Goal: Task Accomplishment & Management: Manage account settings

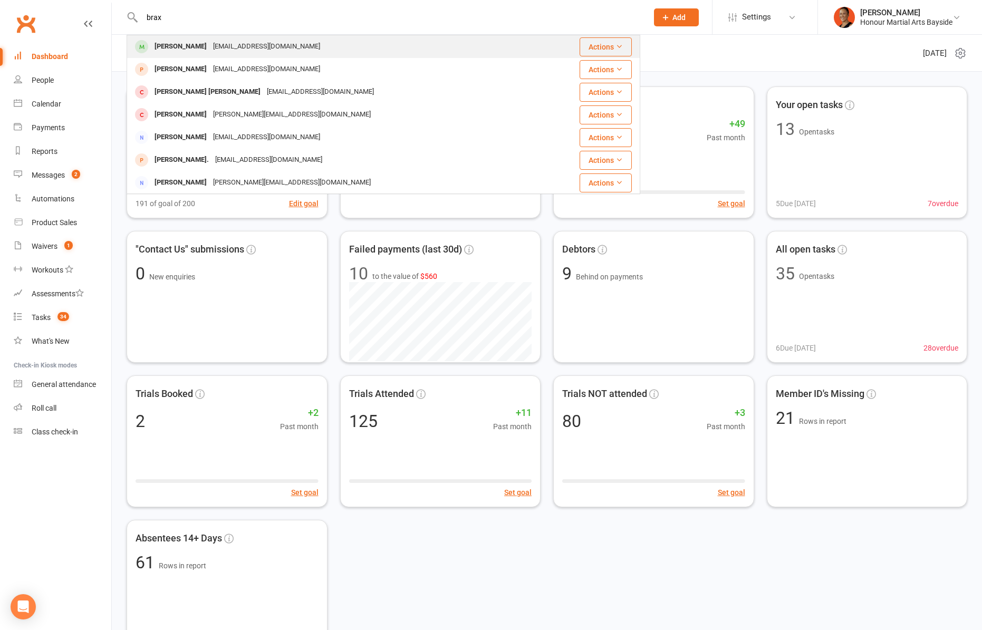
type input "brax"
click at [210, 40] on div "Jjwood2018@gmail.com" at bounding box center [266, 46] width 113 height 15
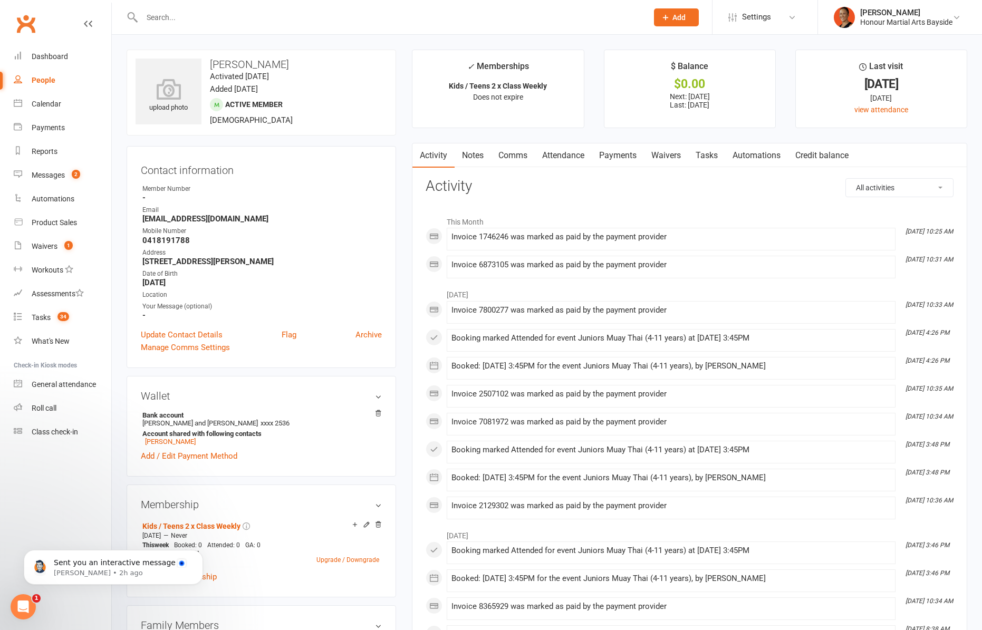
click at [484, 153] on link "Notes" at bounding box center [473, 155] width 36 height 24
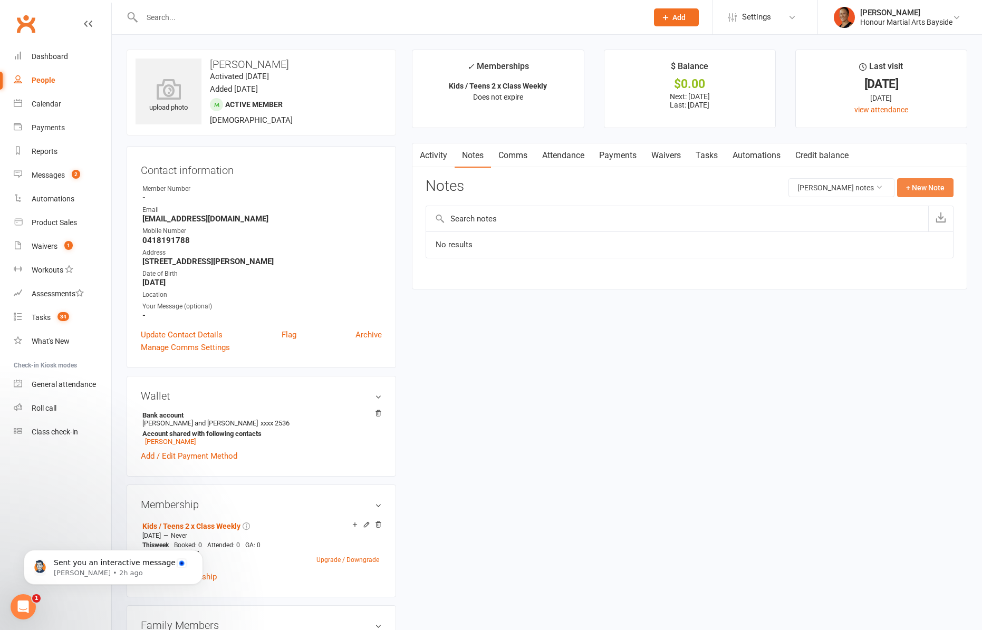
click at [922, 192] on button "+ New Note" at bounding box center [925, 187] width 56 height 19
click at [513, 300] on textarea at bounding box center [690, 291] width 528 height 35
paste textarea "Begin forwarded message: From: Jayde and James Wood <jjwood2018@gmail.com> Subj…"
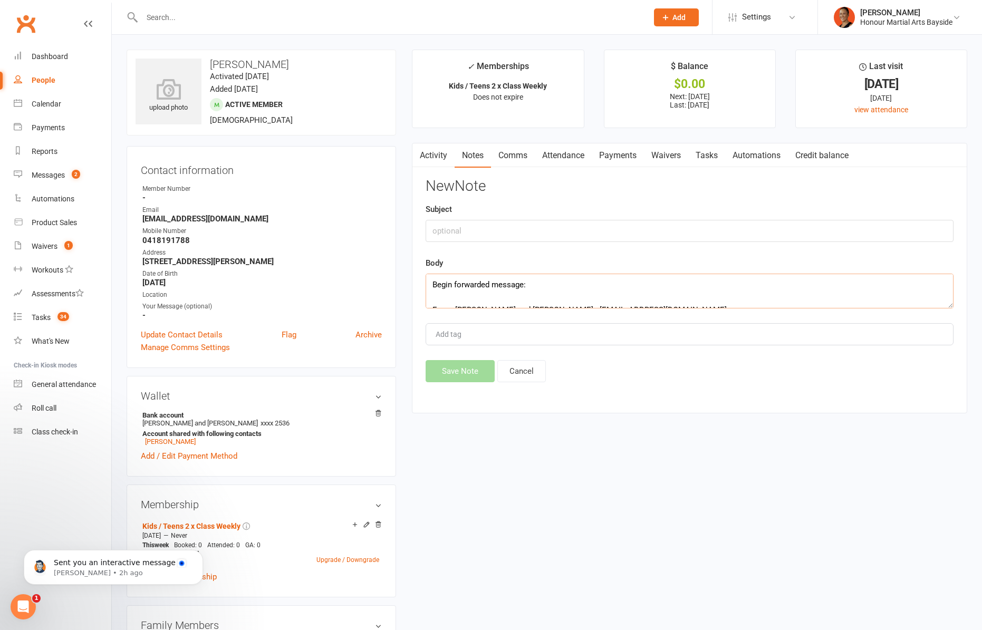
scroll to position [171, 0]
type textarea "Begin forwarded message: From: Jayde and James Wood <jjwood2018@gmail.com> Subj…"
click at [454, 223] on input "text" at bounding box center [690, 231] width 528 height 22
type input "Suspend"
click at [468, 371] on button "Save Note" at bounding box center [460, 371] width 69 height 22
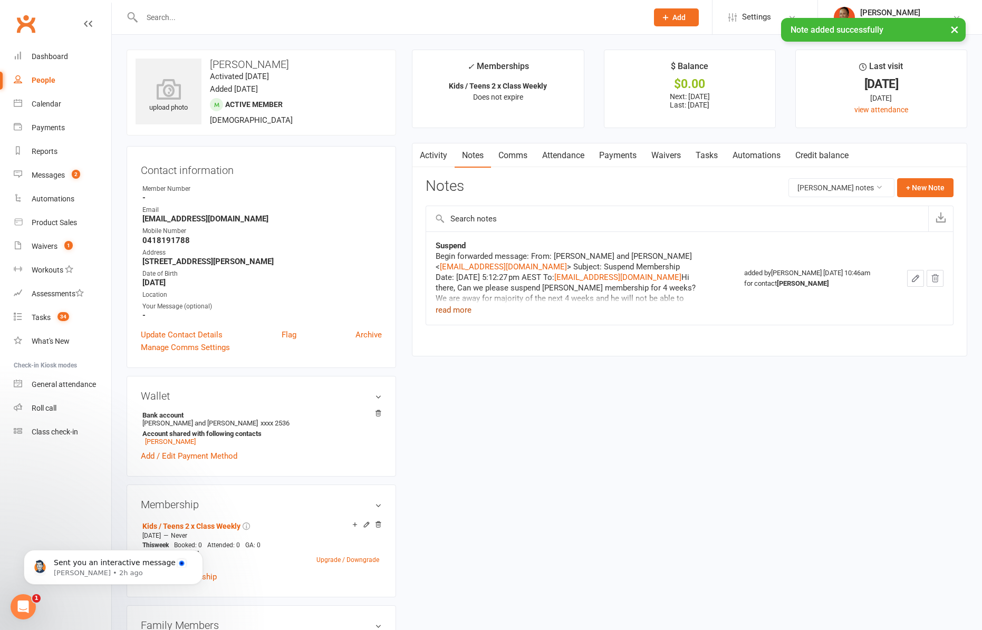
drag, startPoint x: 477, startPoint y: 310, endPoint x: 468, endPoint y: 313, distance: 9.5
click at [475, 310] on div "Begin forwarded message: From: Jayde and James Wood < jjwood2018@gmail.com > Su…" at bounding box center [568, 283] width 264 height 65
click at [463, 314] on button "read more" at bounding box center [454, 310] width 36 height 13
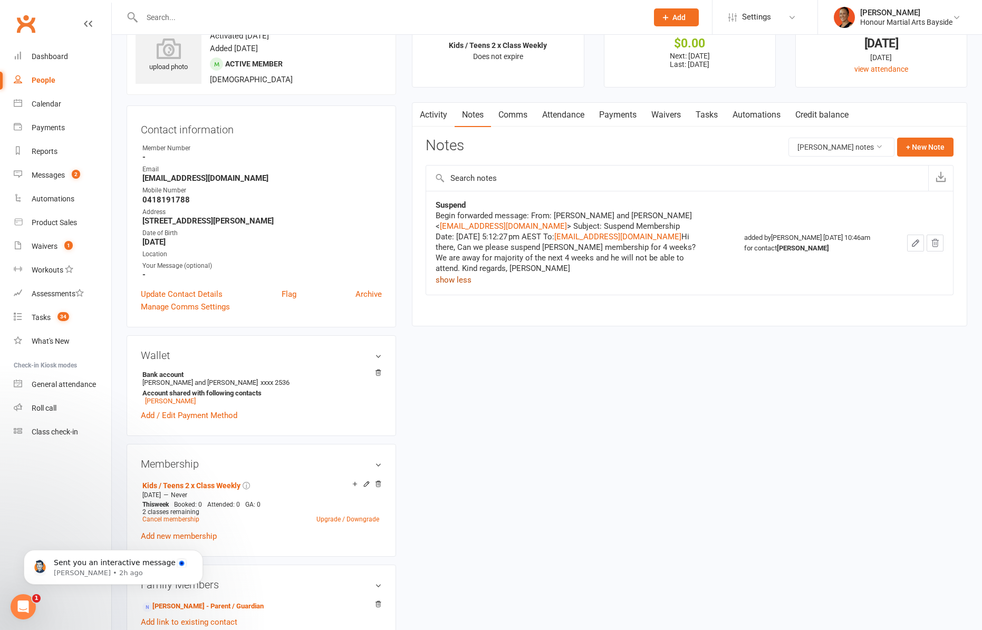
scroll to position [34, 0]
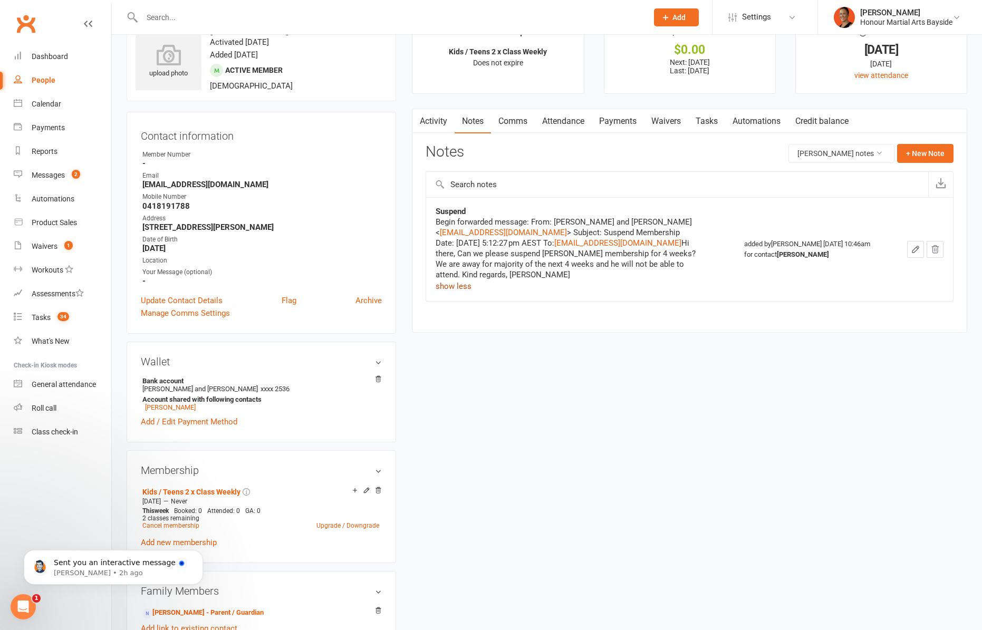
click at [632, 112] on link "Payments" at bounding box center [618, 121] width 52 height 24
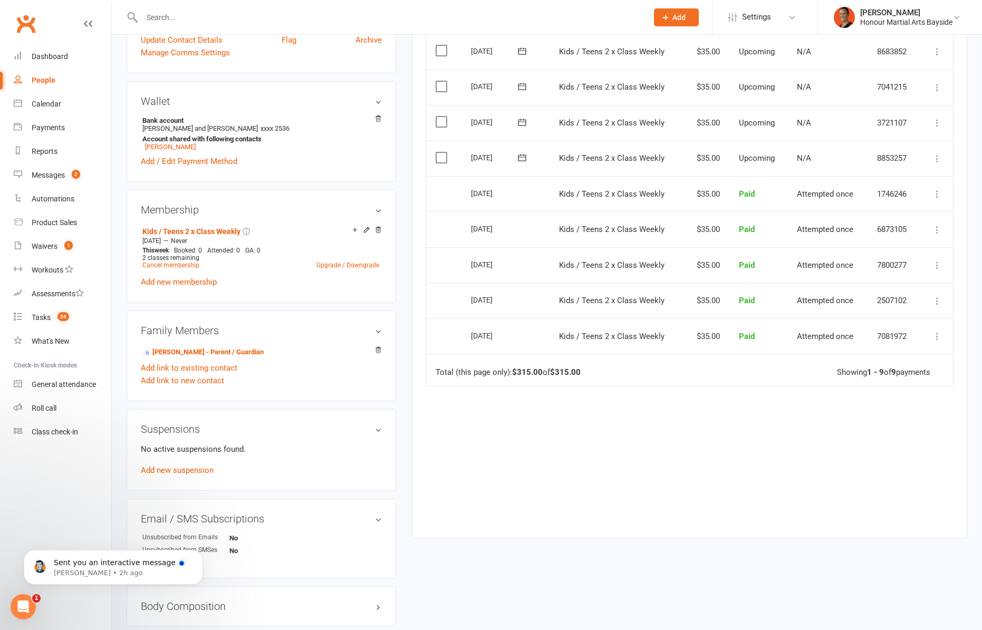
scroll to position [349, 0]
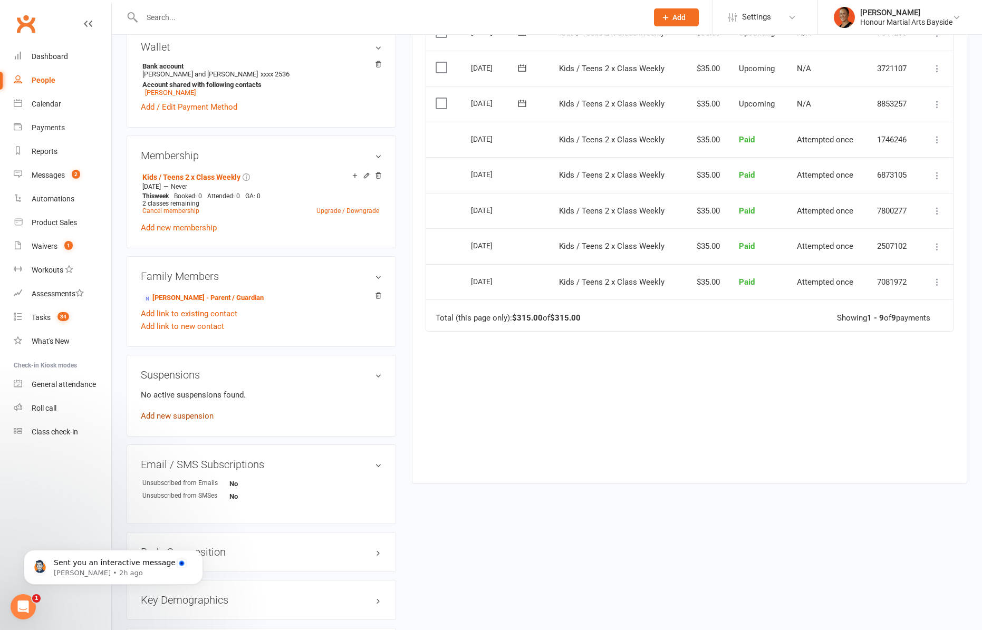
click at [167, 414] on link "Add new suspension" at bounding box center [177, 416] width 73 height 9
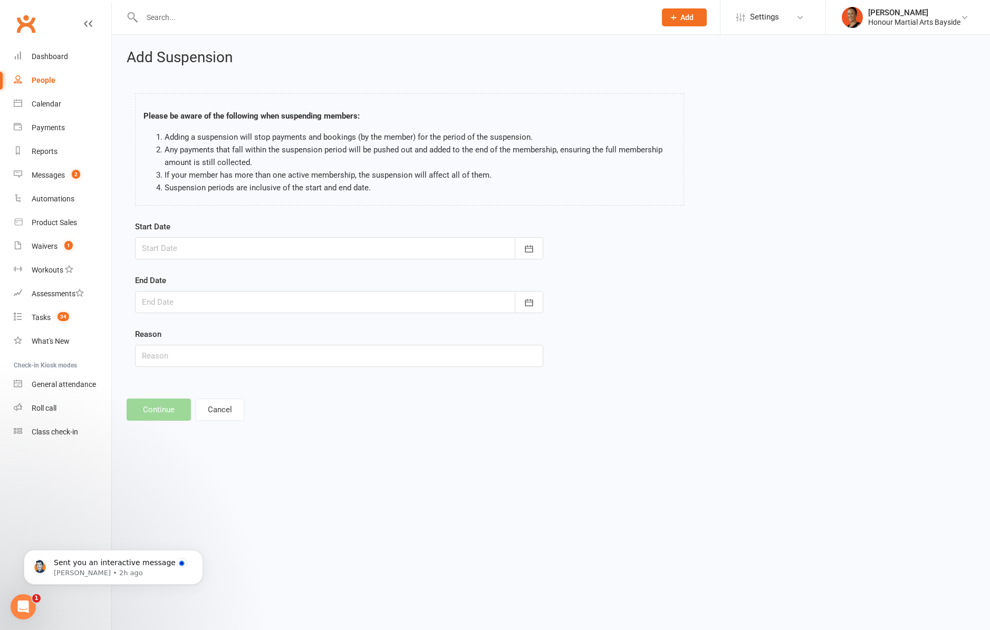
click at [209, 237] on div at bounding box center [339, 248] width 408 height 22
click at [268, 337] on span "11" at bounding box center [270, 335] width 8 height 8
type input "11 Sep 2025"
click at [210, 316] on form "Start Date 11 Sep 2025 September 2025 Sun Mon Tue Wed Thu Fri Sat 36 31 01 02 0…" at bounding box center [339, 294] width 408 height 147
click at [215, 308] on div at bounding box center [339, 302] width 408 height 22
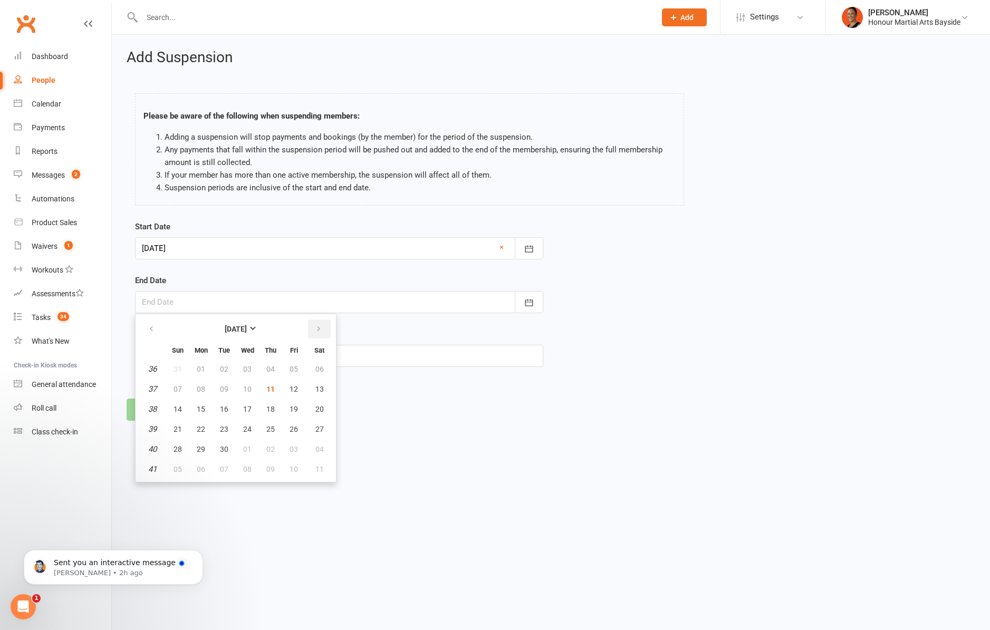
click at [311, 332] on button "button" at bounding box center [319, 329] width 23 height 19
drag, startPoint x: 177, startPoint y: 418, endPoint x: 185, endPoint y: 380, distance: 38.3
click at [177, 416] on button "12" at bounding box center [178, 409] width 22 height 19
type input "12 Oct 2025"
click at [195, 359] on input "text" at bounding box center [339, 356] width 408 height 22
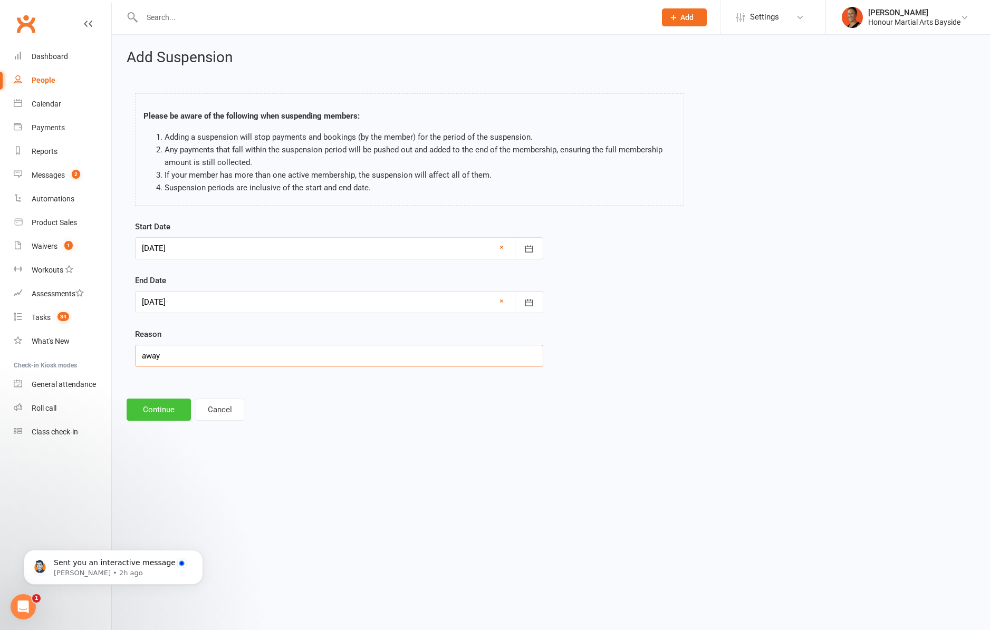
type input "away"
click at [183, 412] on button "Continue" at bounding box center [159, 410] width 64 height 22
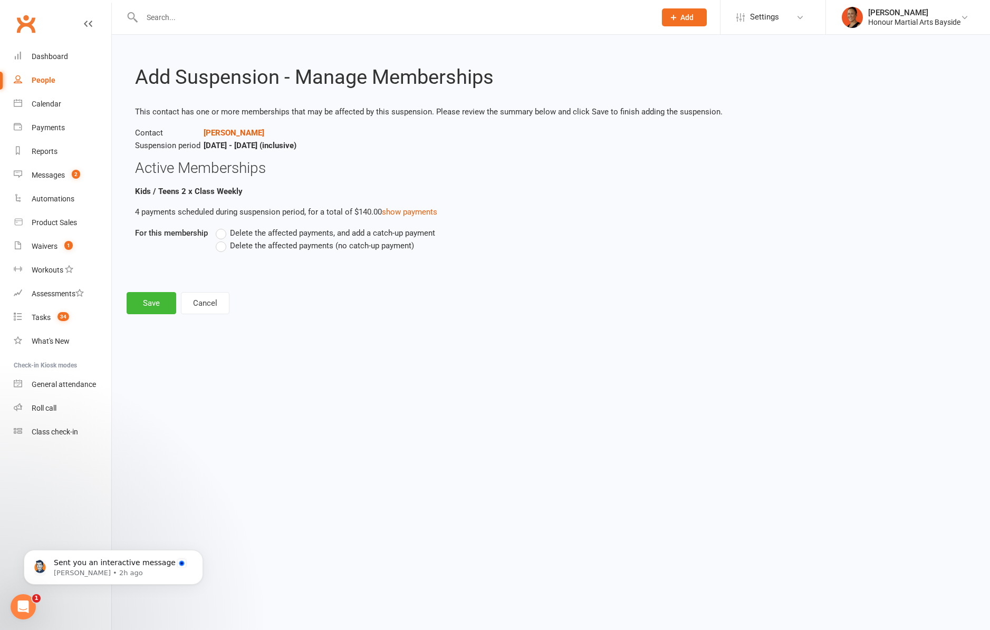
click at [280, 235] on span "Delete the affected payments, and add a catch-up payment" at bounding box center [332, 232] width 205 height 11
click at [223, 227] on input "Delete the affected payments, and add a catch-up payment" at bounding box center [219, 227] width 7 height 0
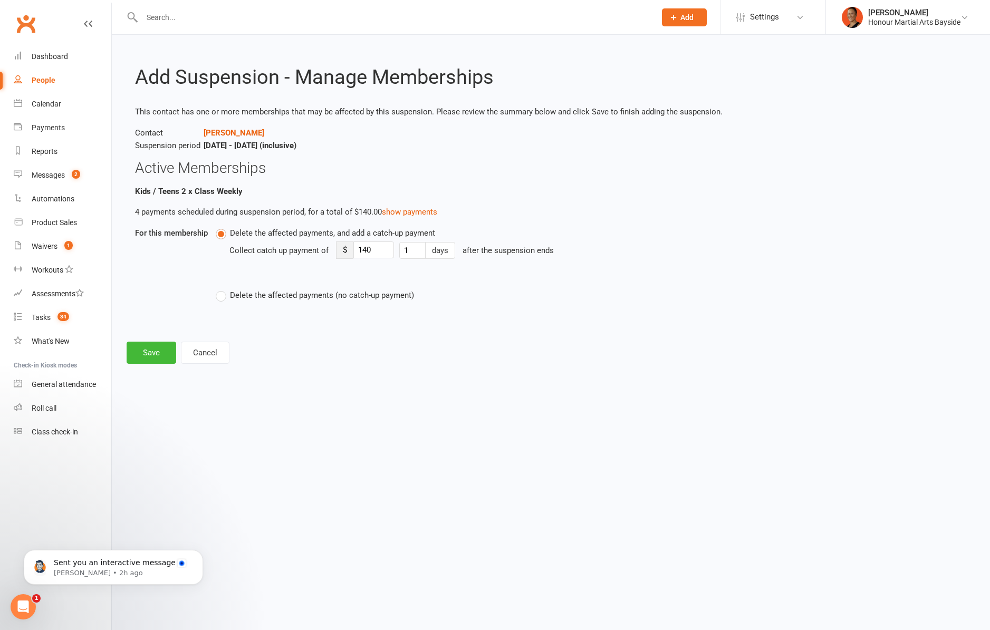
click at [269, 292] on span "Delete the affected payments (no catch-up payment)" at bounding box center [322, 294] width 184 height 11
click at [223, 289] on input "Delete the affected payments (no catch-up payment)" at bounding box center [219, 289] width 7 height 0
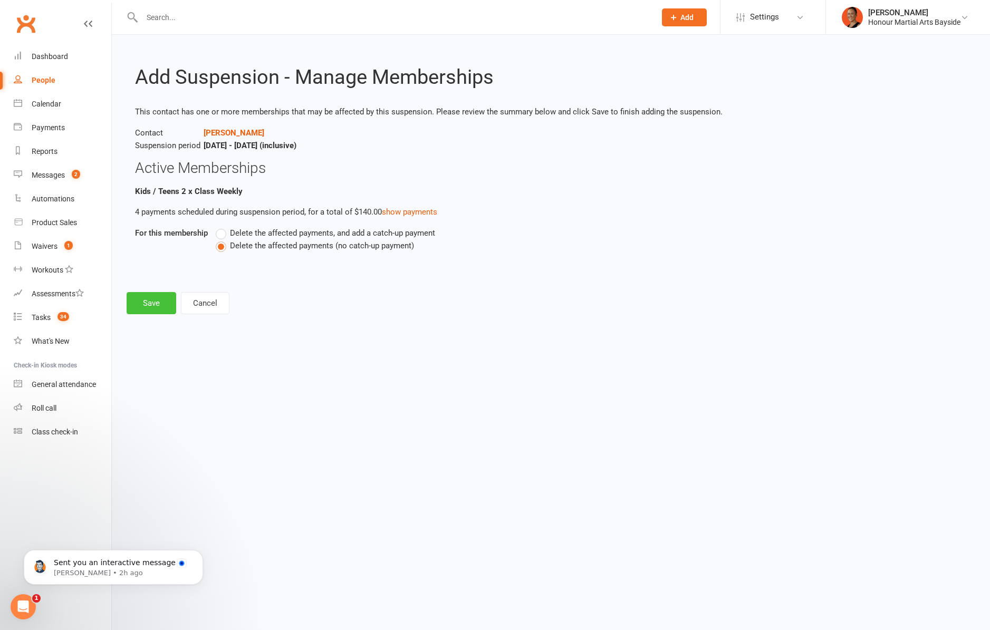
click at [148, 303] on button "Save" at bounding box center [152, 303] width 50 height 22
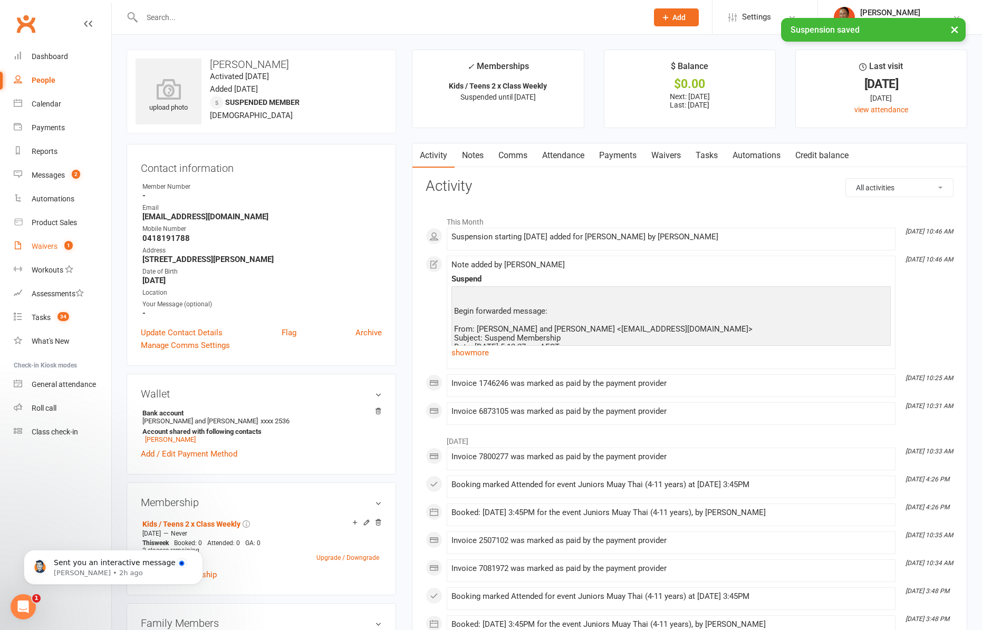
click at [59, 251] on link "Waivers 1" at bounding box center [63, 247] width 98 height 24
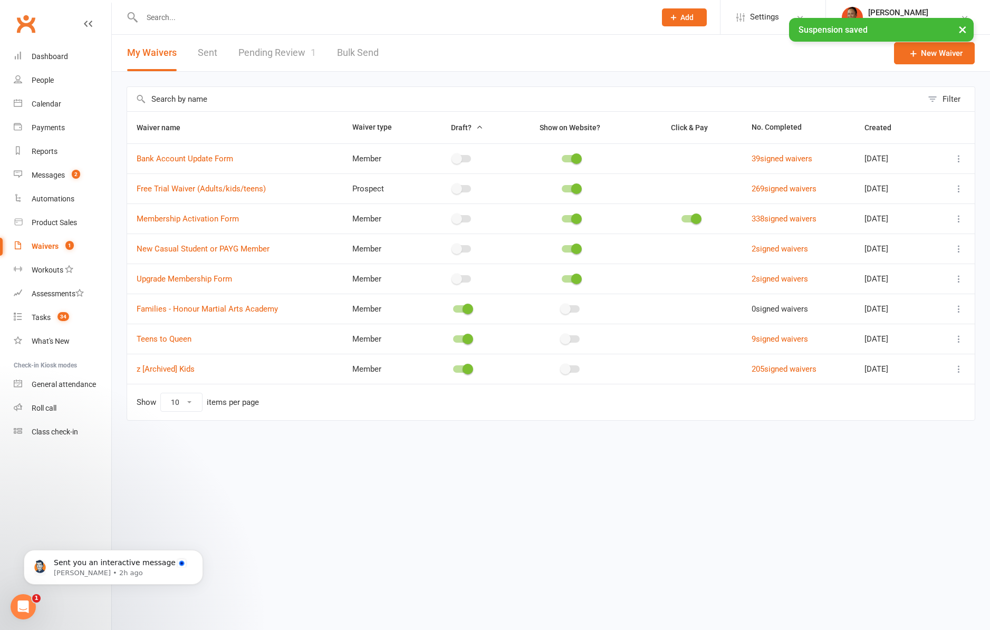
click at [276, 52] on link "Pending Review 1" at bounding box center [277, 53] width 78 height 36
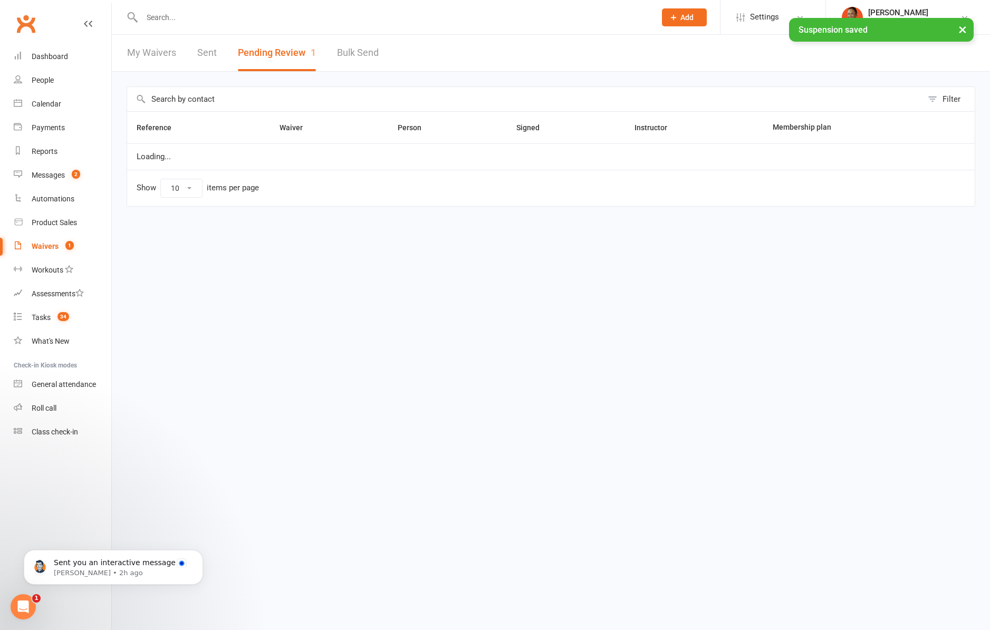
select select "100"
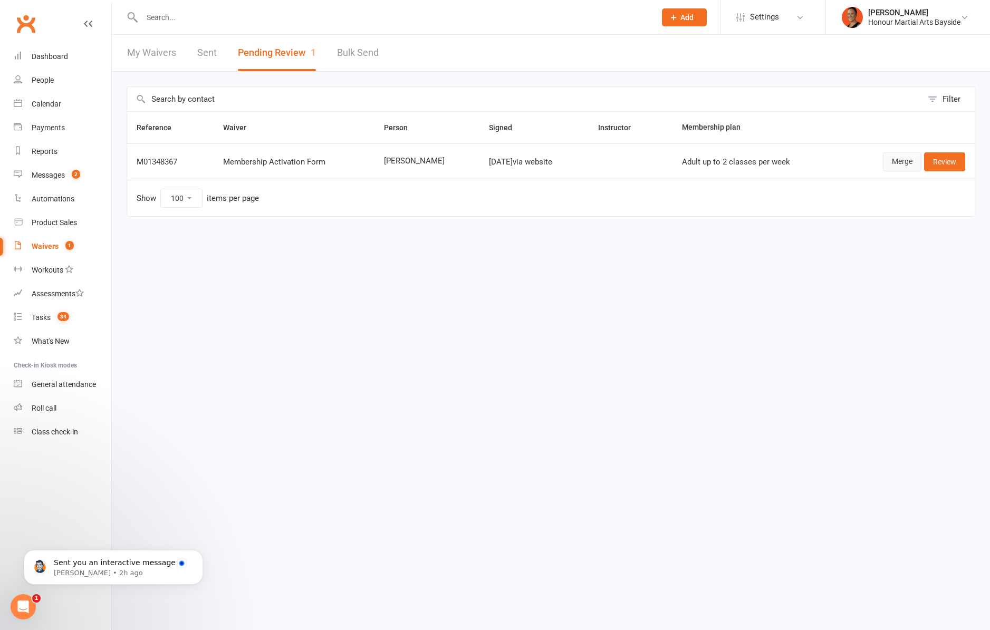
click at [894, 159] on link "Merge" at bounding box center [902, 161] width 39 height 19
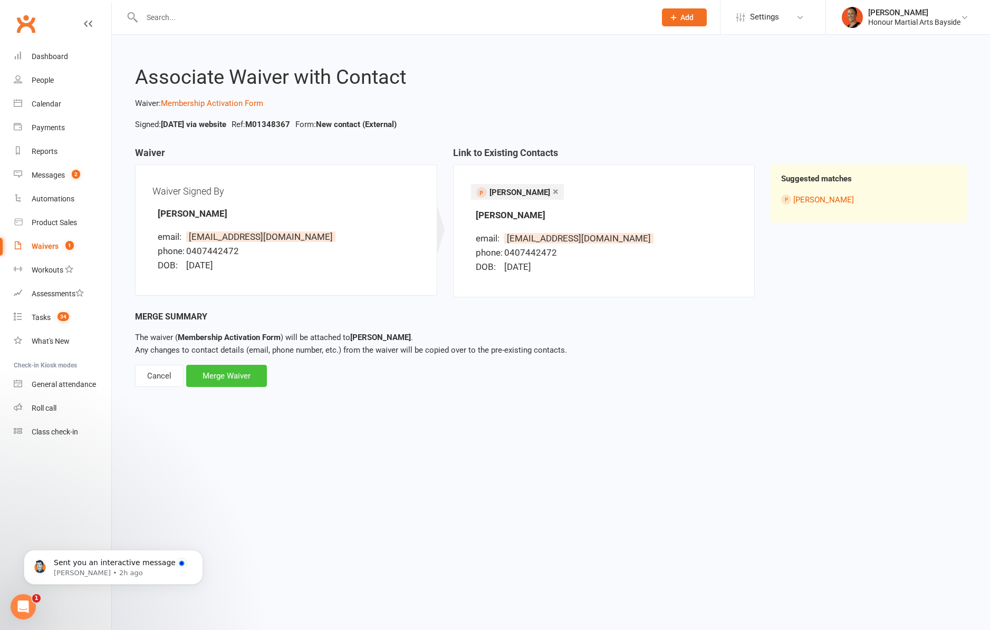
click at [240, 373] on div "Merge Waiver" at bounding box center [226, 376] width 81 height 22
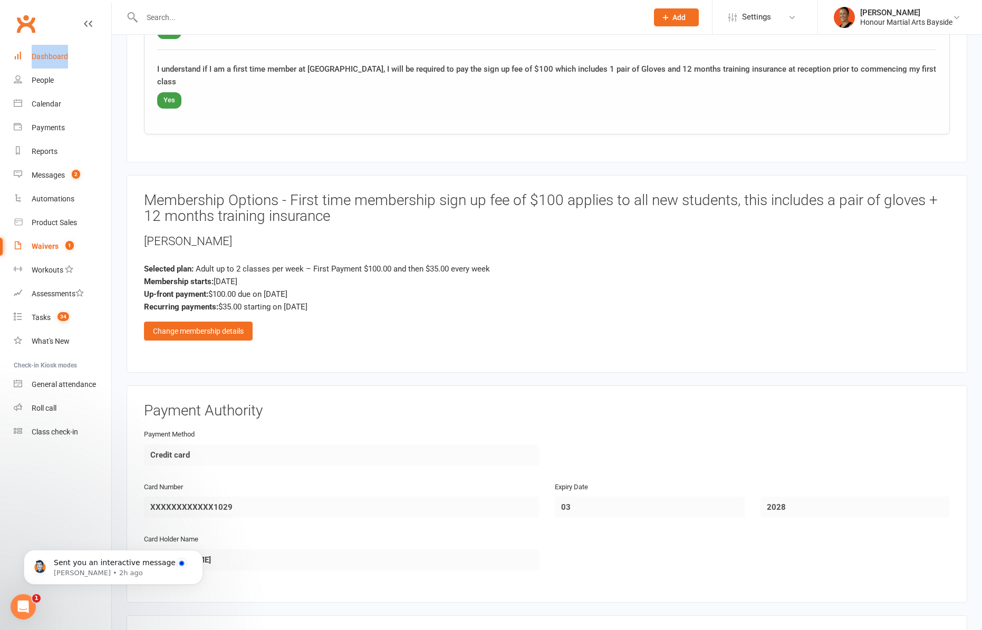
scroll to position [903, 0]
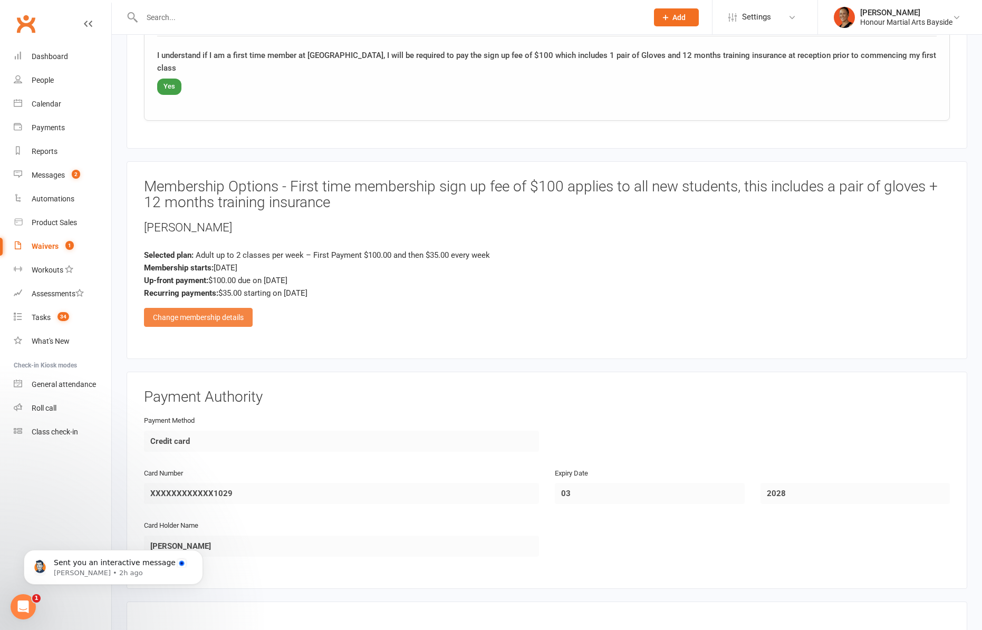
click at [219, 308] on div "Change membership details" at bounding box center [198, 317] width 109 height 19
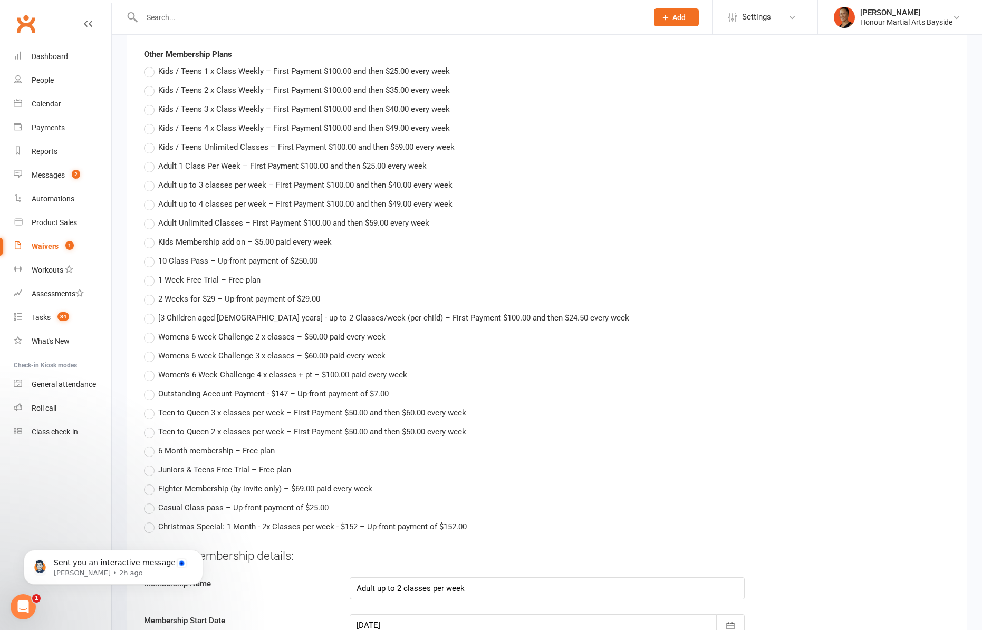
scroll to position [1346, 0]
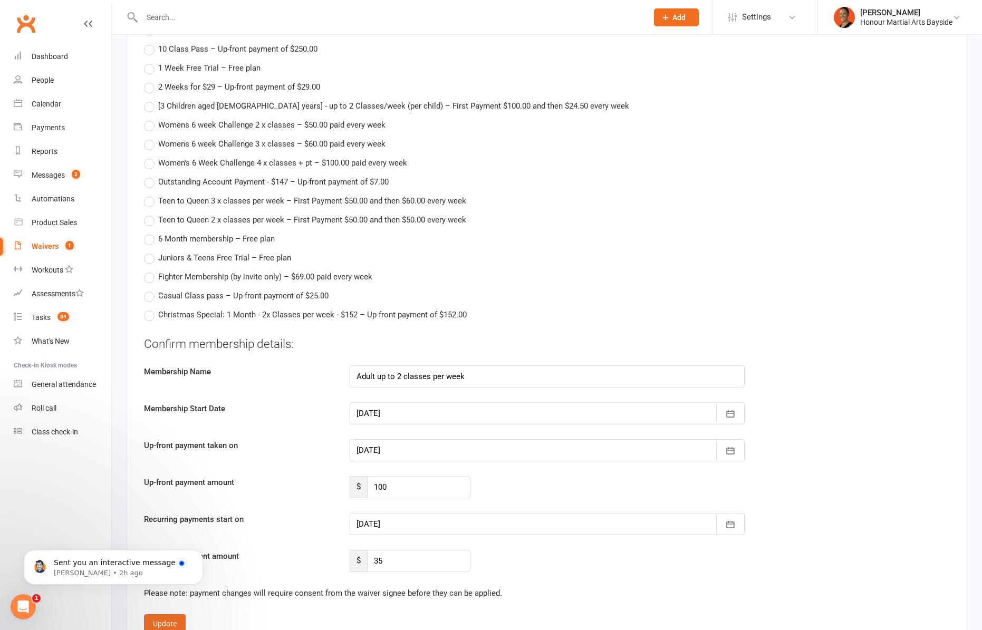
click at [420, 449] on div at bounding box center [547, 450] width 395 height 22
click at [455, 538] on button "10" at bounding box center [462, 537] width 22 height 19
type input "10 Sep 2025"
click at [386, 527] on div at bounding box center [547, 524] width 395 height 22
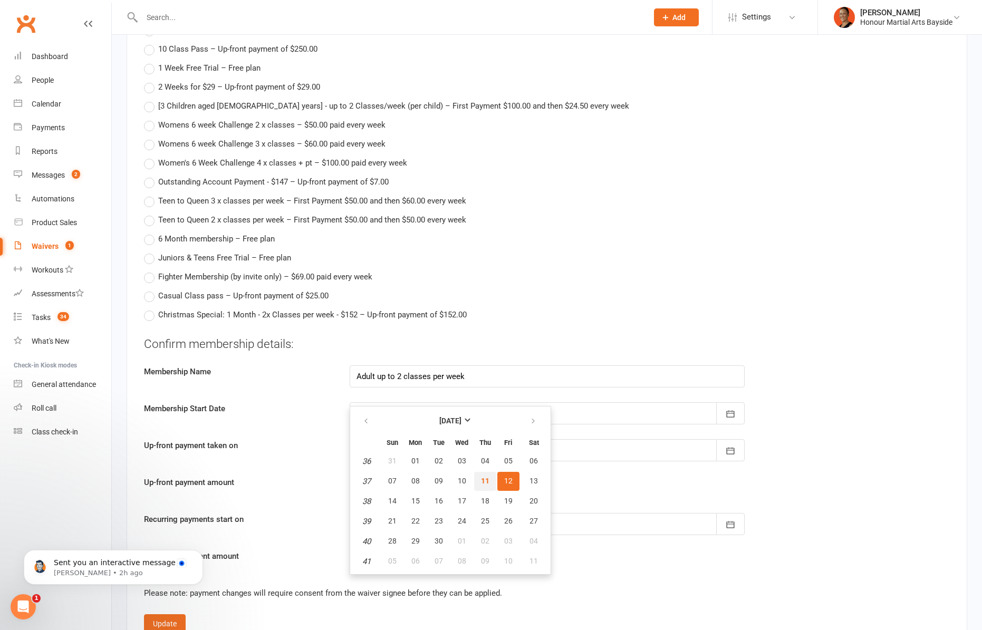
click at [482, 479] on span "11" at bounding box center [485, 481] width 8 height 8
type input "11 Sep 2025"
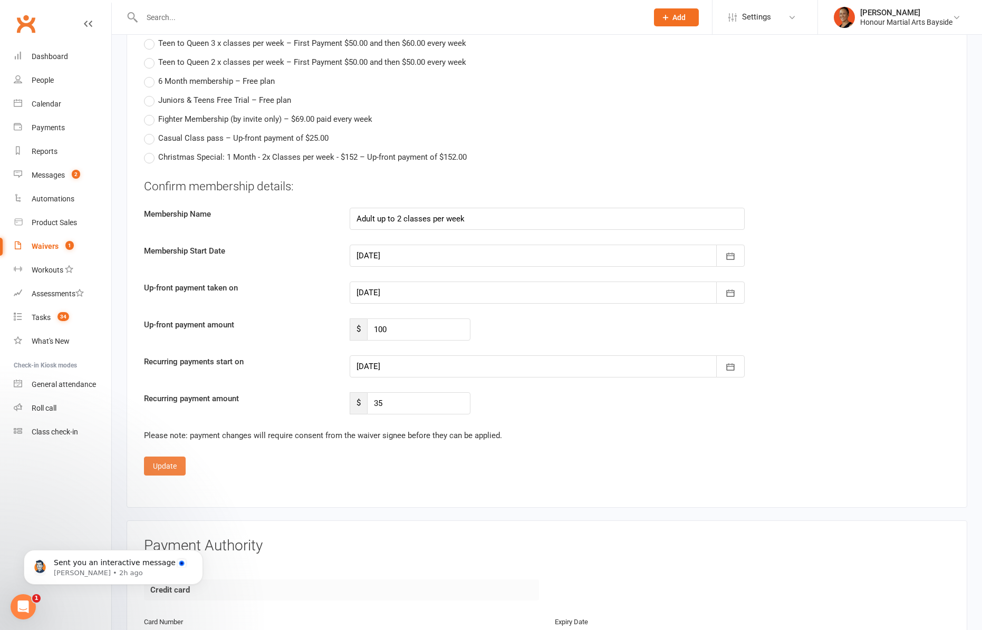
click at [174, 470] on button "Update" at bounding box center [165, 466] width 42 height 19
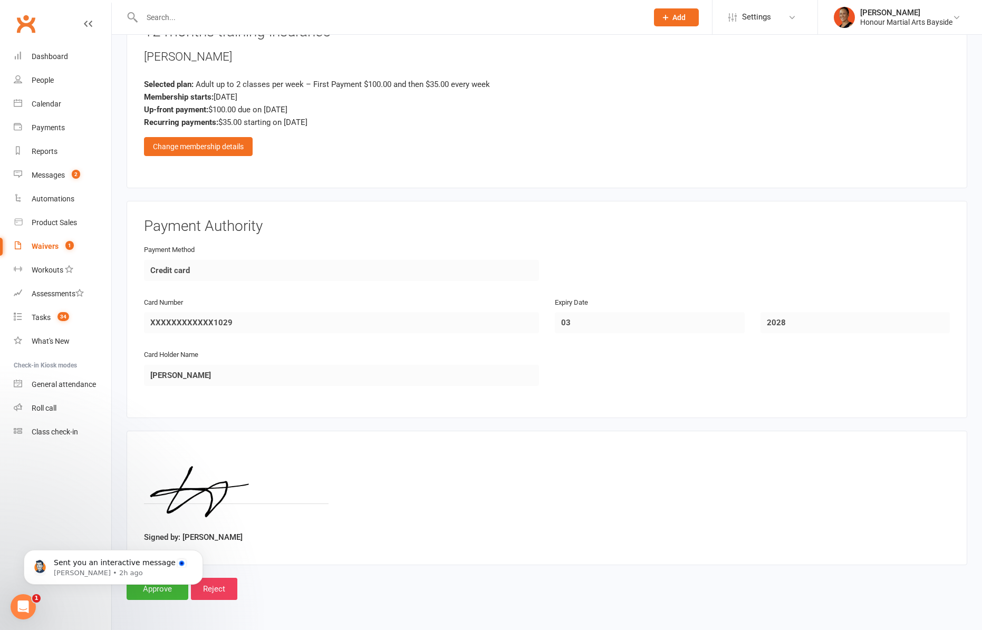
scroll to position [1071, 0]
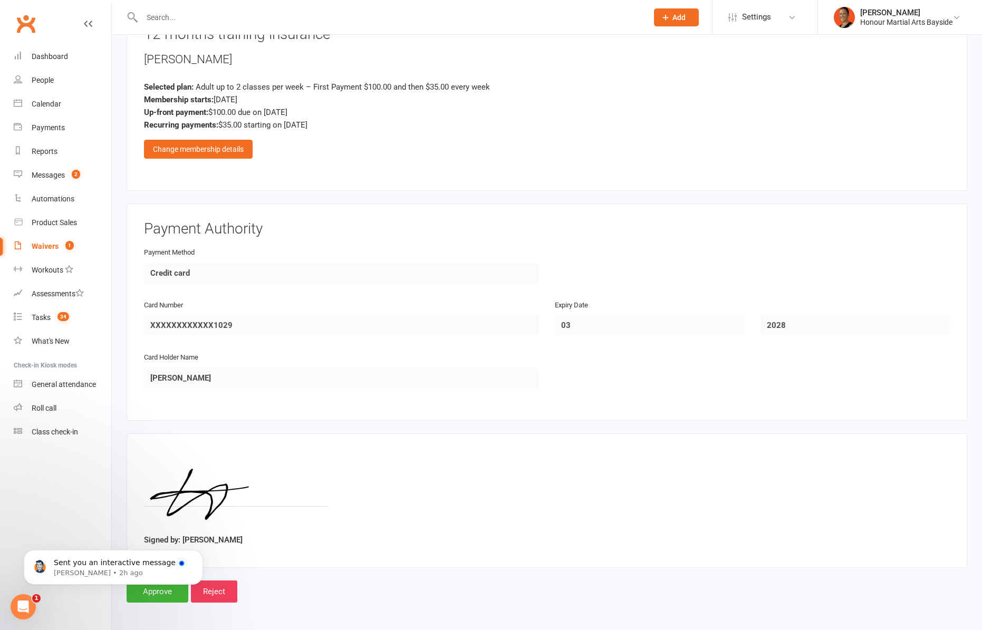
click at [165, 595] on body "Sent you an interactive message Toby • 2h ago" at bounding box center [113, 564] width 203 height 65
click at [151, 589] on body "Sent you an interactive message Toby • 2h ago" at bounding box center [113, 564] width 203 height 65
click at [149, 592] on body "Sent you an interactive message Toby • 2h ago" at bounding box center [113, 564] width 203 height 65
click at [147, 559] on p "Sent you an interactive message" at bounding box center [122, 563] width 136 height 11
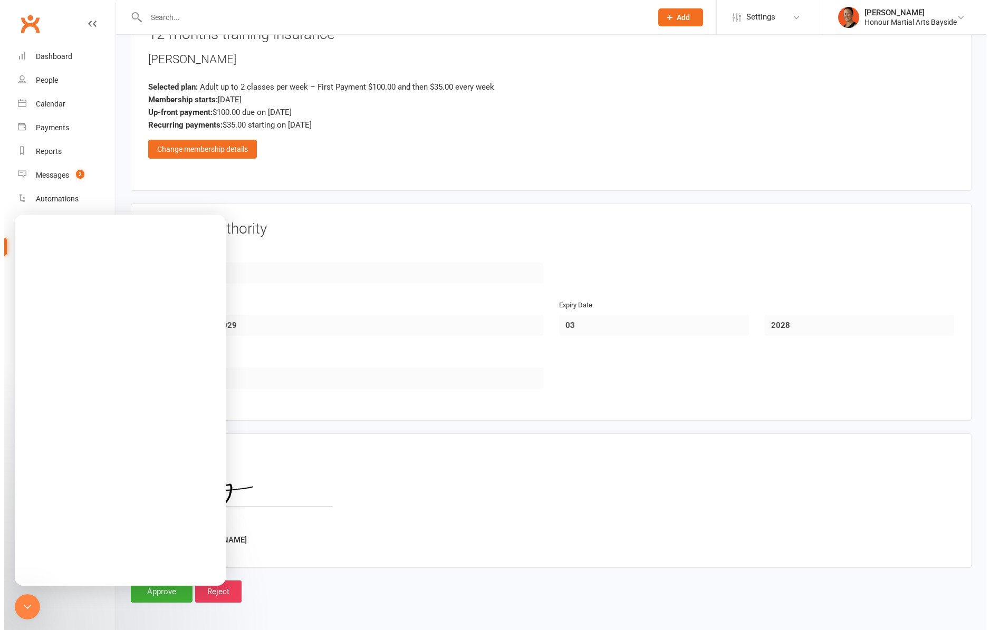
scroll to position [0, 0]
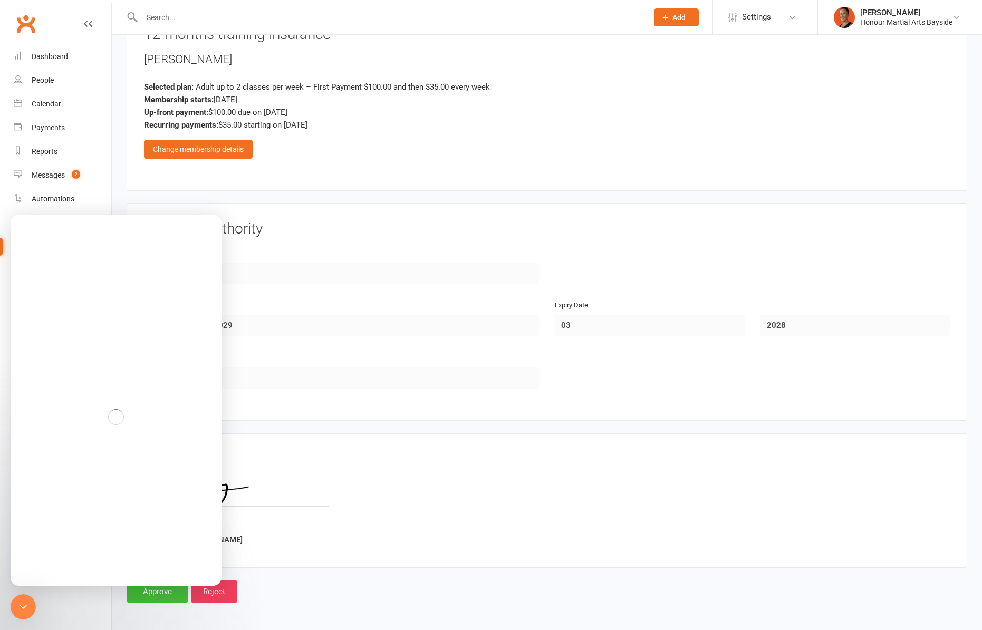
click at [150, 596] on input "Approve" at bounding box center [158, 592] width 62 height 22
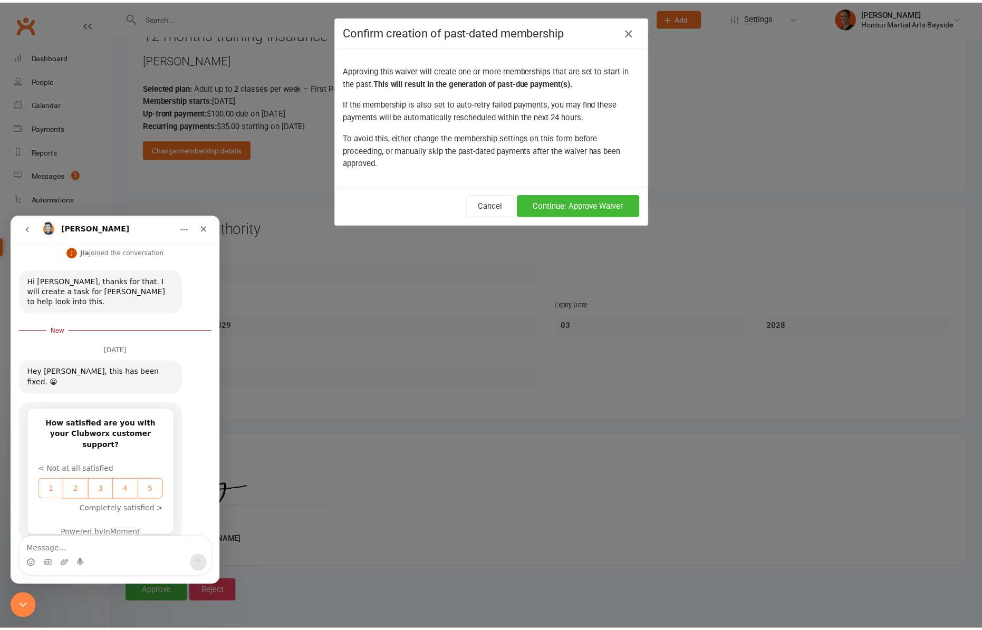
scroll to position [765, 0]
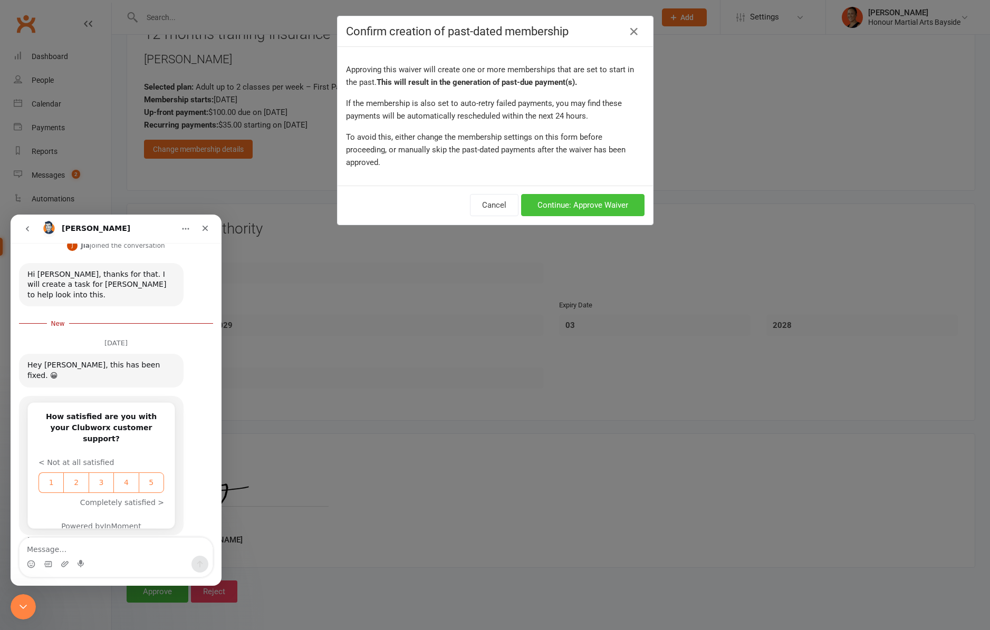
click at [588, 197] on button "Continue: Approve Waiver" at bounding box center [582, 205] width 123 height 22
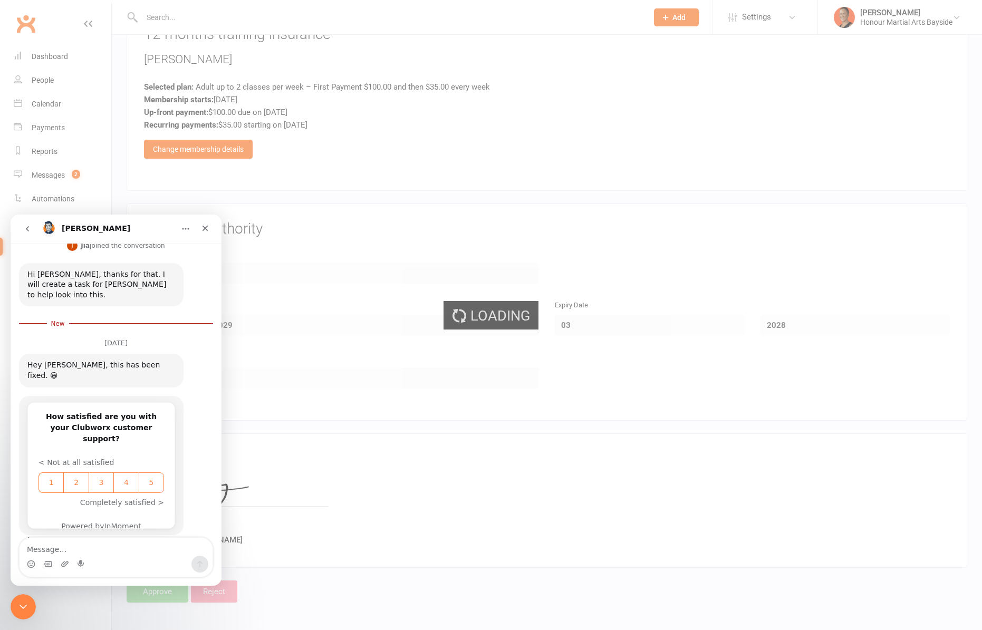
select select "100"
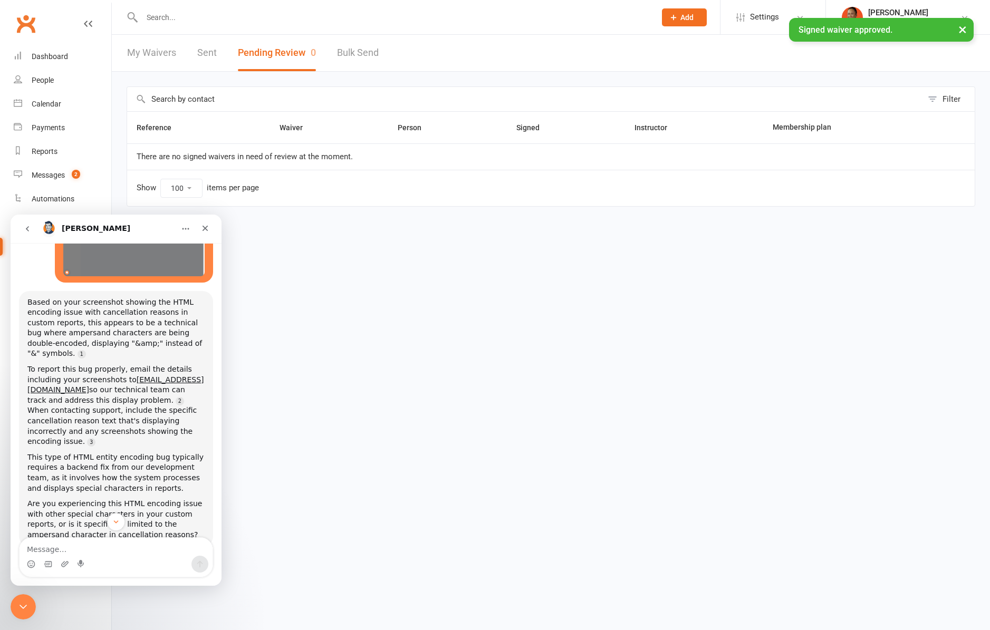
scroll to position [395, 0]
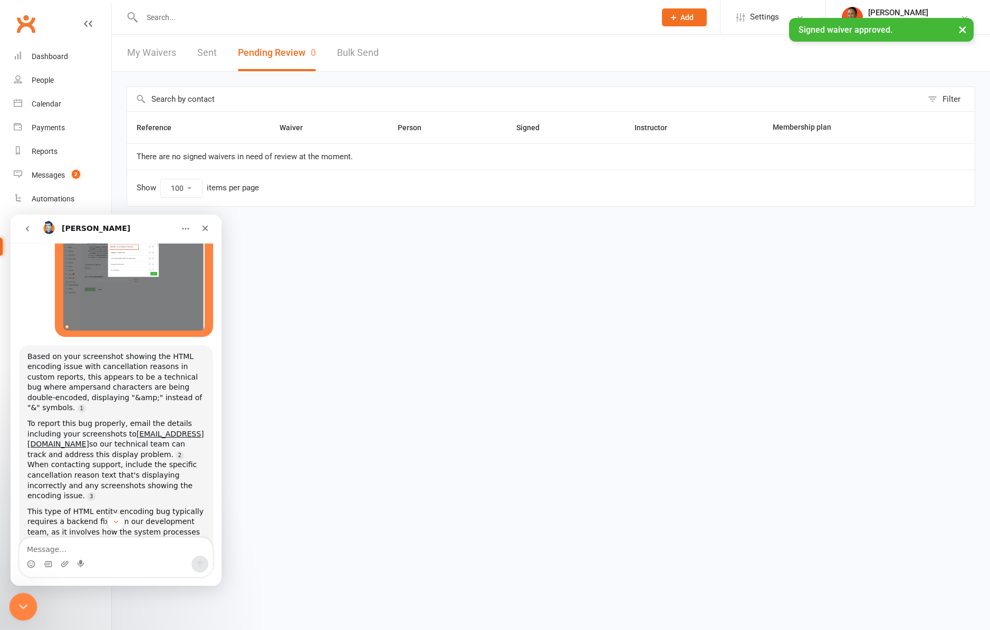
click at [28, 612] on div "Close Intercom Messenger" at bounding box center [21, 605] width 25 height 25
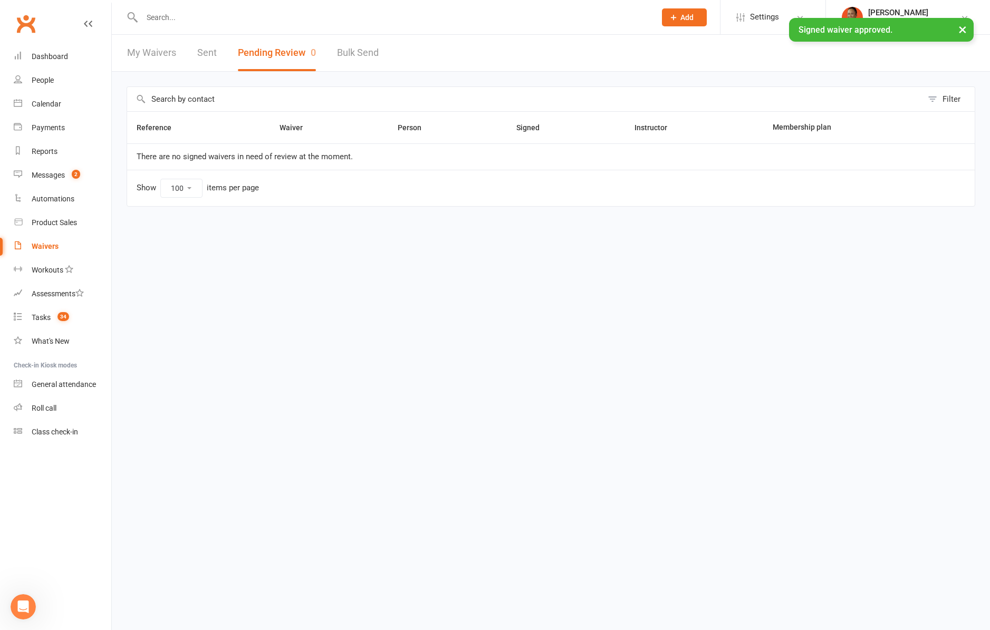
scroll to position [0, 0]
drag, startPoint x: 407, startPoint y: 358, endPoint x: 360, endPoint y: 332, distance: 53.8
click at [405, 251] on html "Prospect Member Non-attending contact Class / event Appointment Task Membership…" at bounding box center [495, 125] width 990 height 251
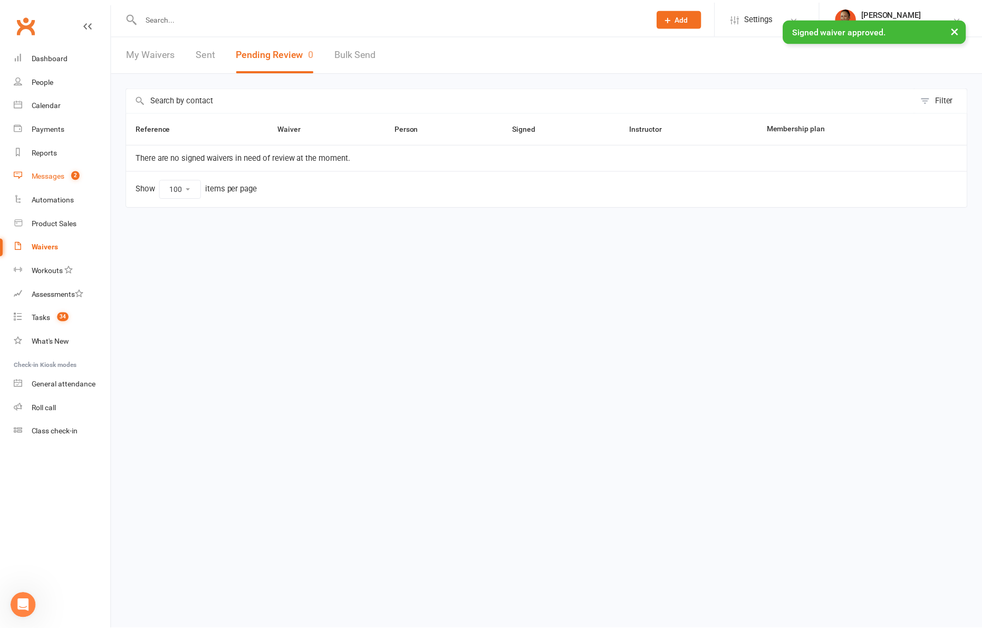
scroll to position [741, 0]
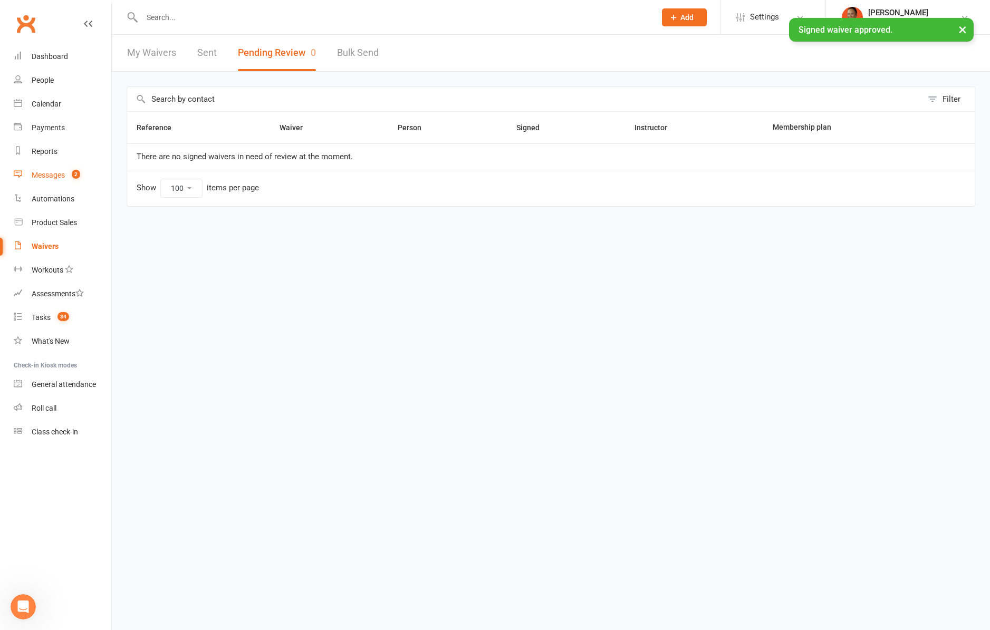
click at [53, 176] on div "Messages" at bounding box center [48, 175] width 33 height 8
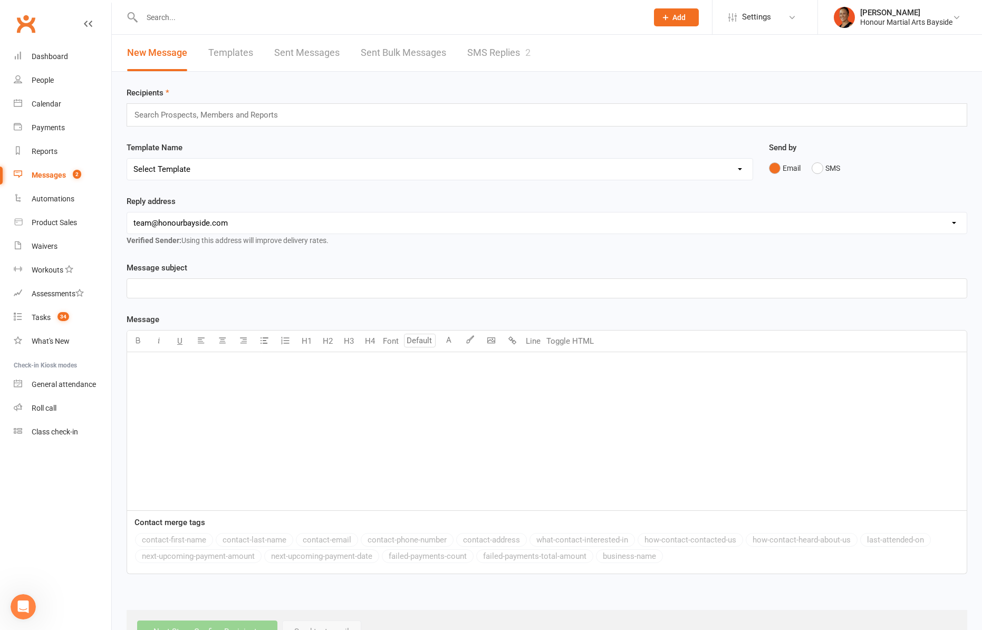
click at [496, 51] on link "SMS Replies 2" at bounding box center [498, 53] width 63 height 36
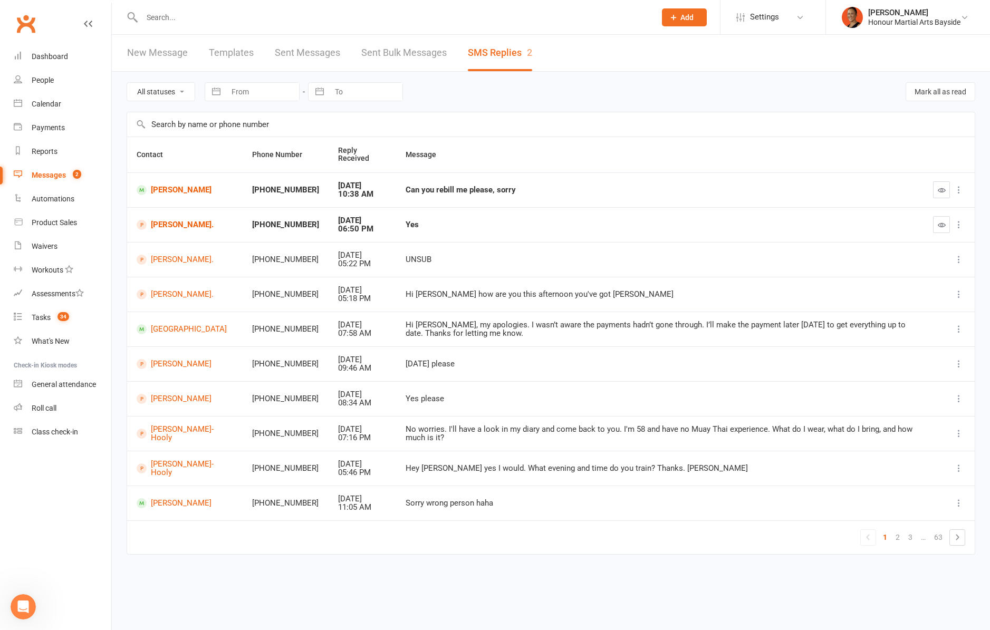
click at [929, 225] on td at bounding box center [949, 224] width 51 height 35
click at [940, 224] on icon "button" at bounding box center [942, 225] width 8 height 8
click at [945, 194] on button "button" at bounding box center [941, 189] width 17 height 17
click at [183, 186] on link "[PERSON_NAME]" at bounding box center [185, 190] width 97 height 10
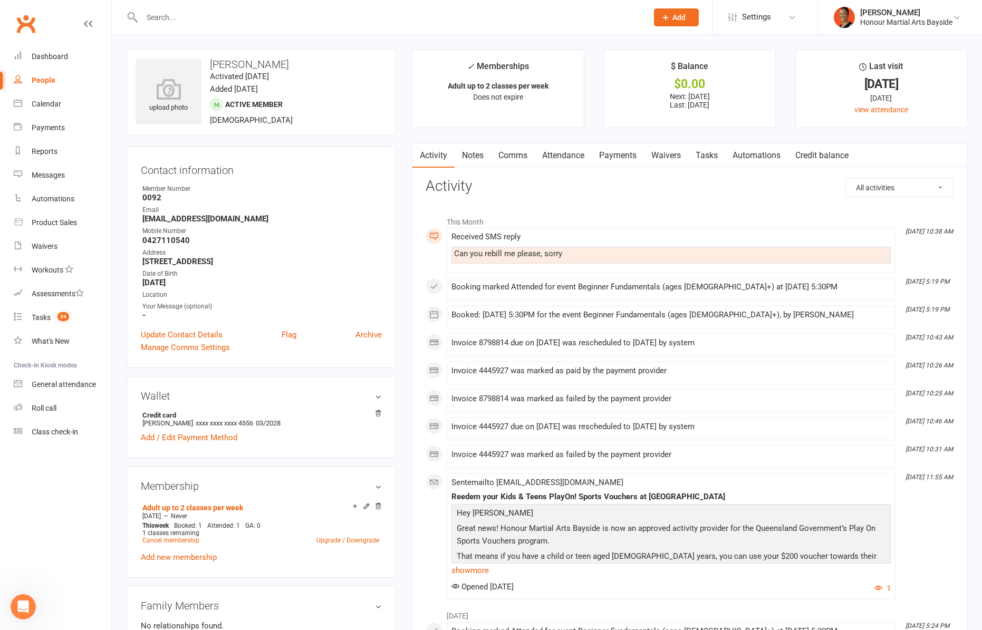
click at [634, 154] on link "Payments" at bounding box center [618, 155] width 52 height 24
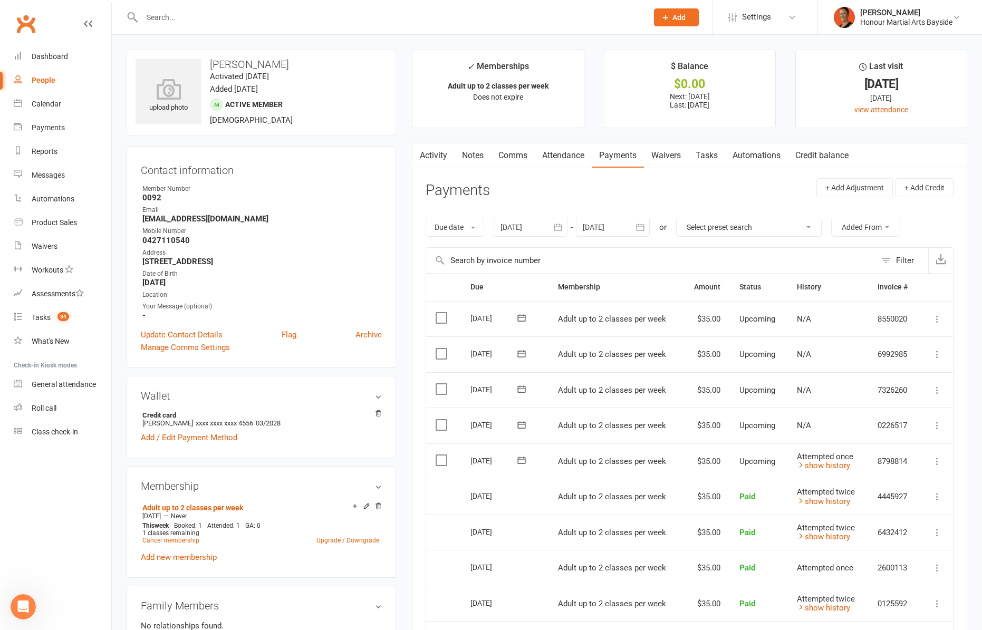
click at [931, 460] on button at bounding box center [937, 461] width 13 height 13
click at [891, 621] on link "Process now" at bounding box center [881, 629] width 125 height 21
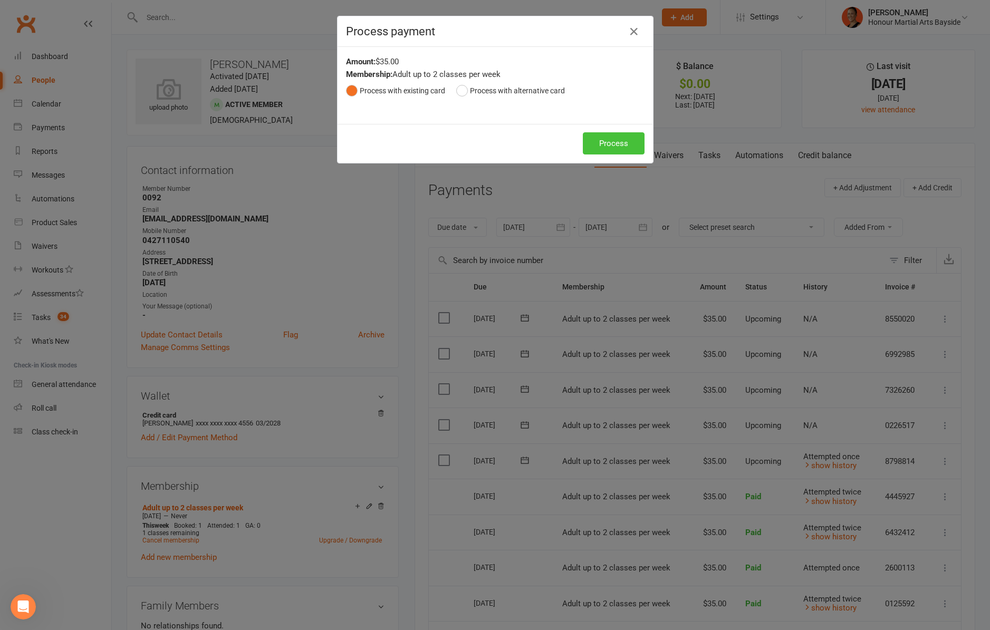
click at [621, 141] on button "Process" at bounding box center [614, 143] width 62 height 22
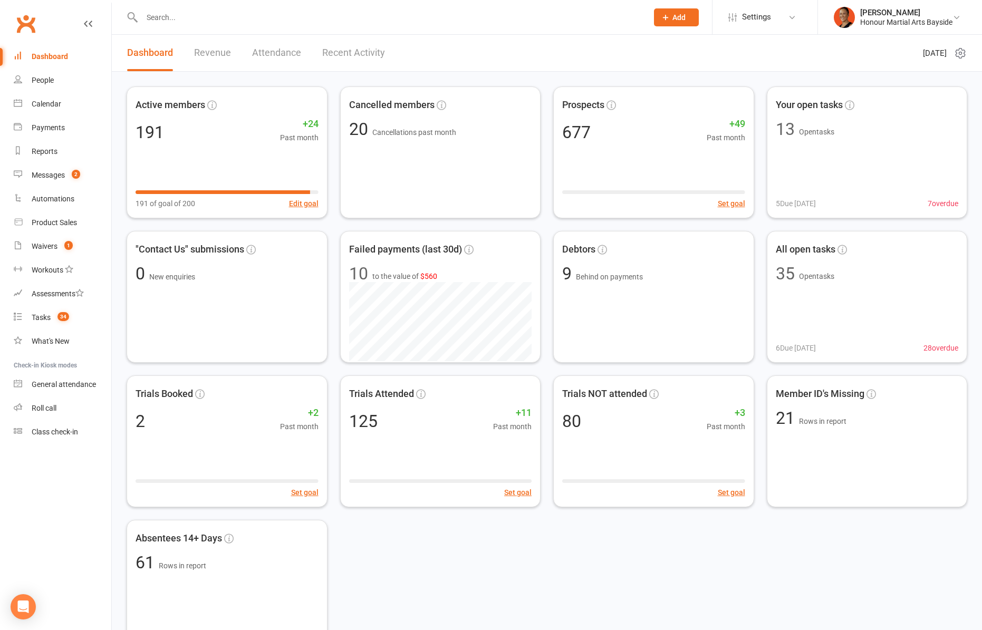
click at [214, 15] on input "text" at bounding box center [390, 17] width 502 height 15
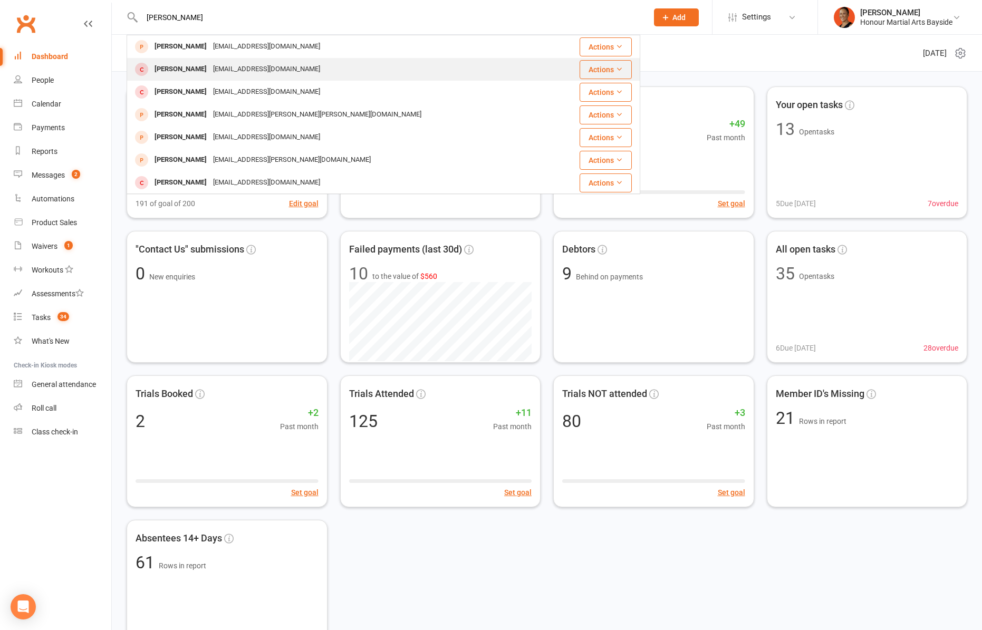
type input "liam"
click at [193, 63] on div "[PERSON_NAME]" at bounding box center [180, 69] width 59 height 15
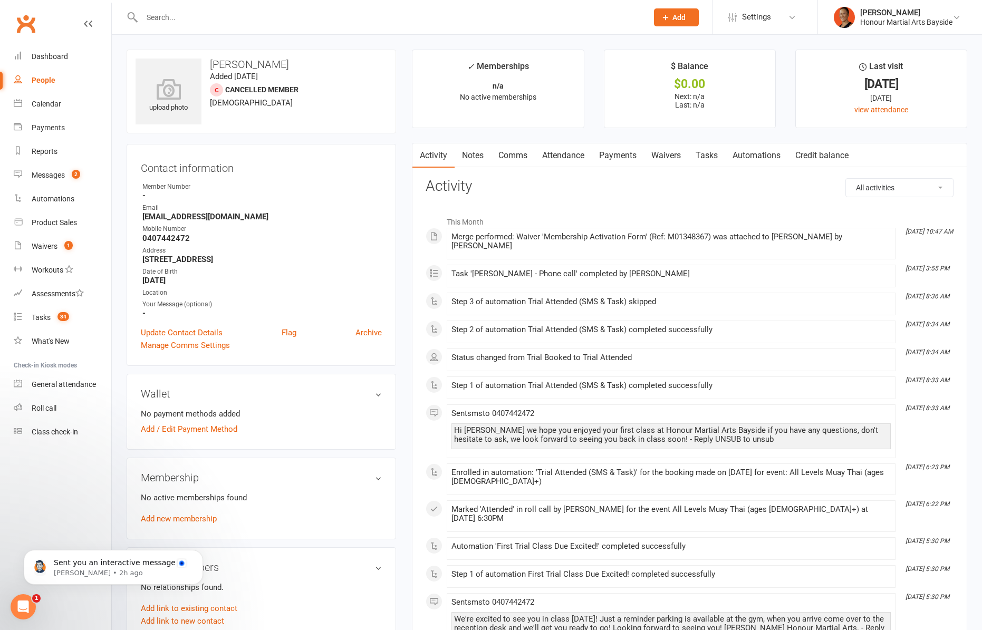
click at [592, 151] on link "Attendance" at bounding box center [563, 155] width 57 height 24
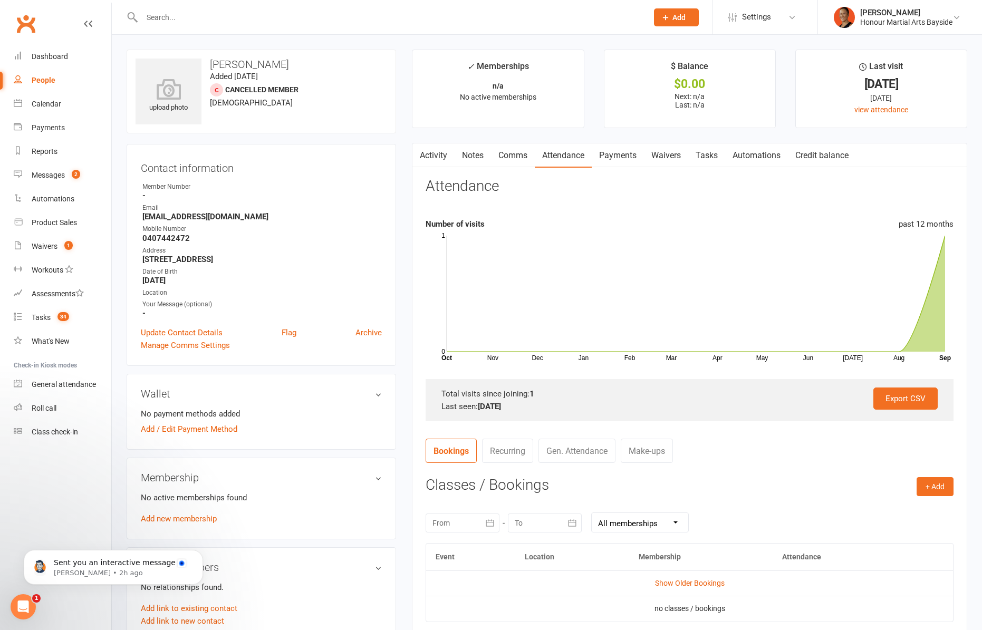
click at [703, 594] on td "Show Older Bookings" at bounding box center [689, 583] width 527 height 25
click at [703, 584] on link "Show Older Bookings" at bounding box center [690, 583] width 70 height 8
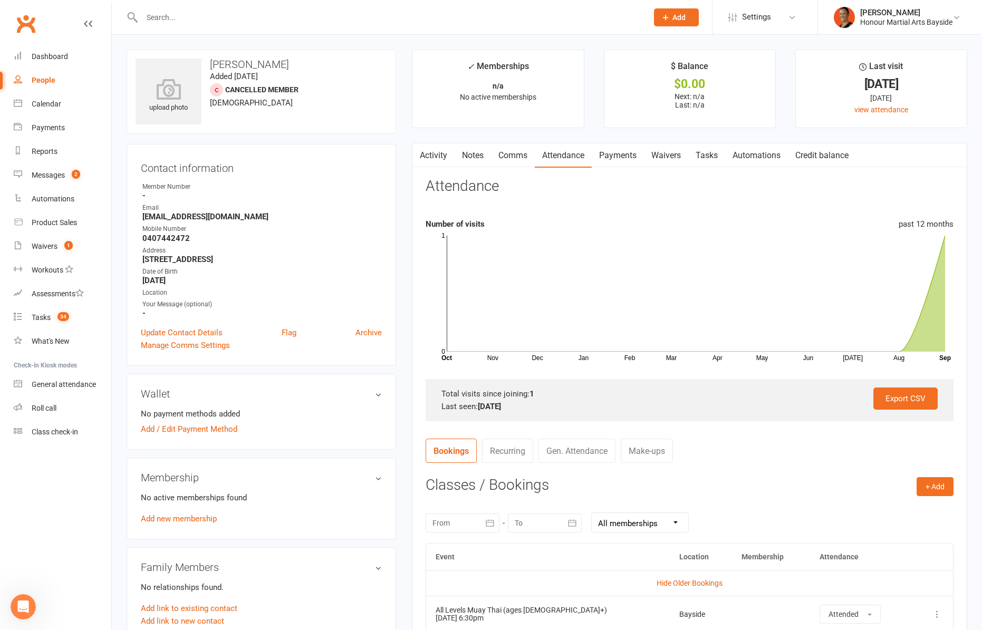
scroll to position [180, 0]
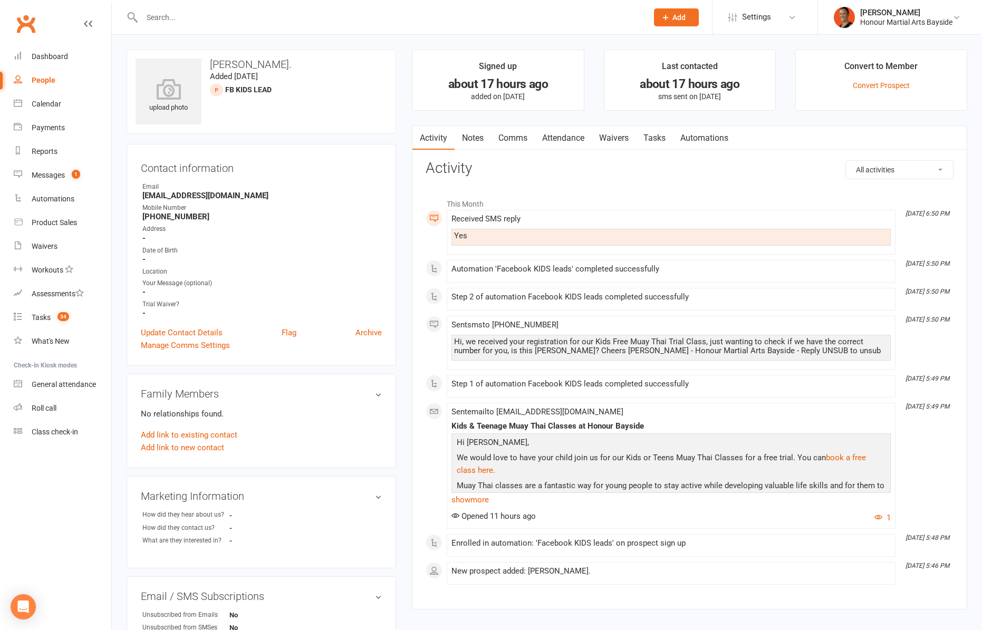
click at [515, 143] on link "Comms" at bounding box center [513, 138] width 44 height 24
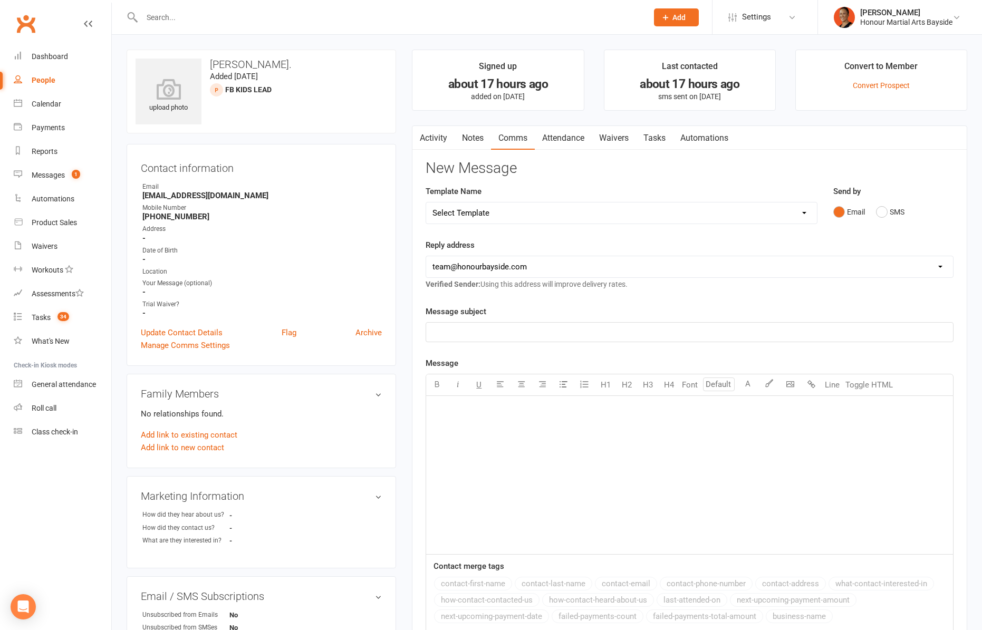
click at [499, 213] on select "Select Template [Email] Cancellation 20 Day Term [Email] Suspend/Cancel Choice …" at bounding box center [621, 213] width 391 height 21
select select "16"
click at [426, 203] on select "Select Template [Email] Cancellation 20 Day Term [Email] Suspend/Cancel Choice …" at bounding box center [621, 213] width 391 height 21
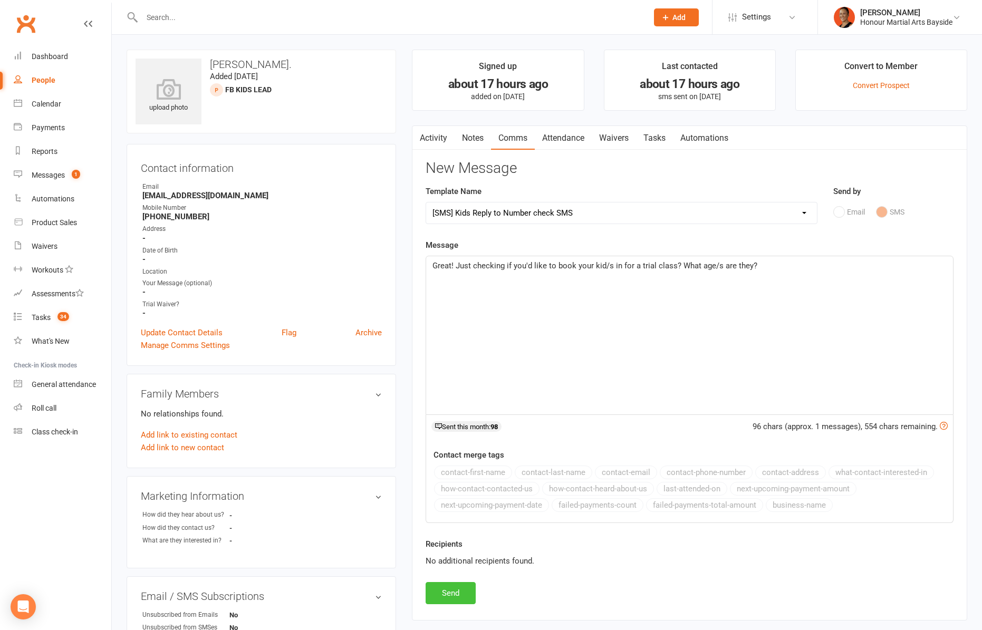
click at [472, 589] on button "Send" at bounding box center [451, 593] width 50 height 22
select select
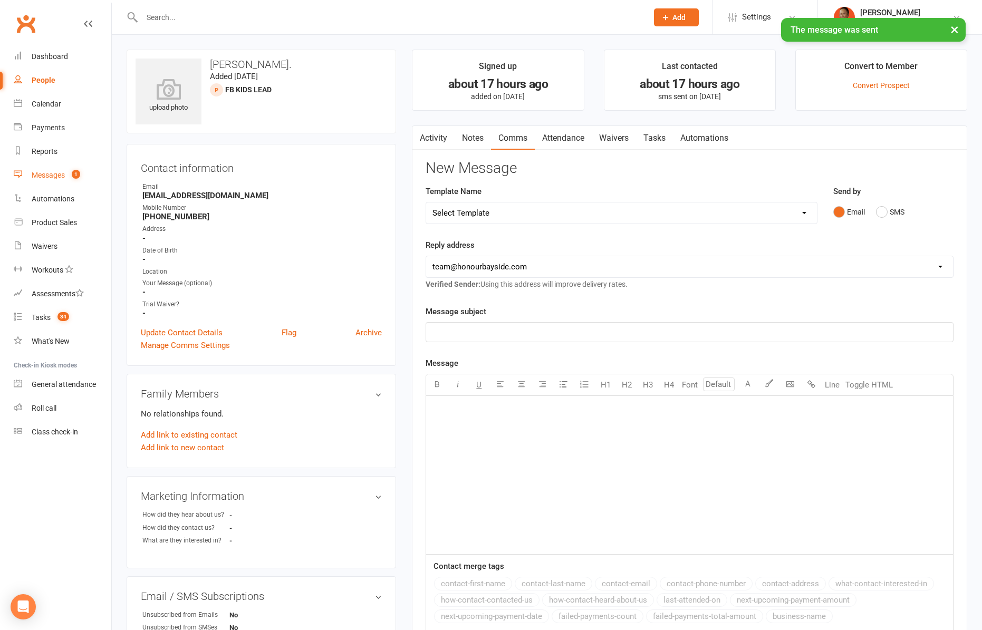
click at [43, 172] on div "Messages" at bounding box center [48, 175] width 33 height 8
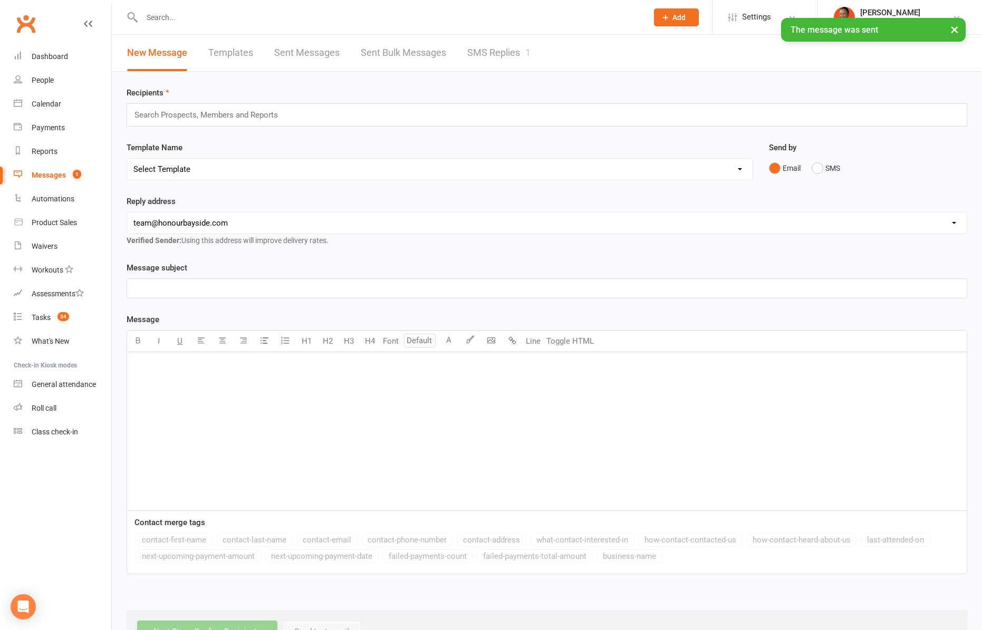
click at [536, 59] on div "New Message Templates Sent Messages Sent Bulk Messages SMS Replies 1" at bounding box center [329, 53] width 434 height 36
click at [505, 52] on link "SMS Replies 1" at bounding box center [498, 53] width 63 height 36
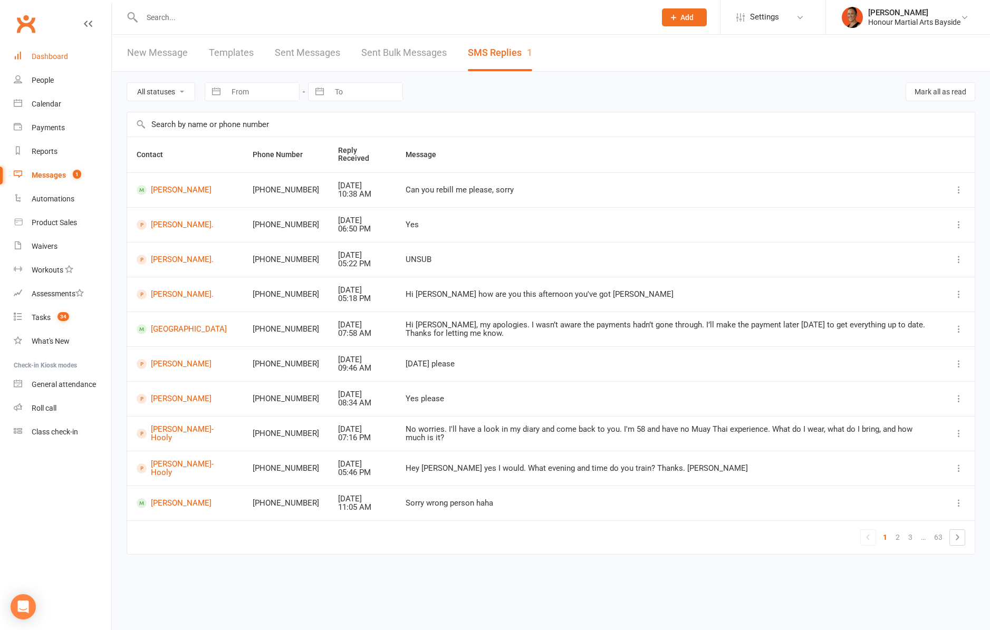
click at [58, 61] on div "Dashboard" at bounding box center [50, 56] width 36 height 8
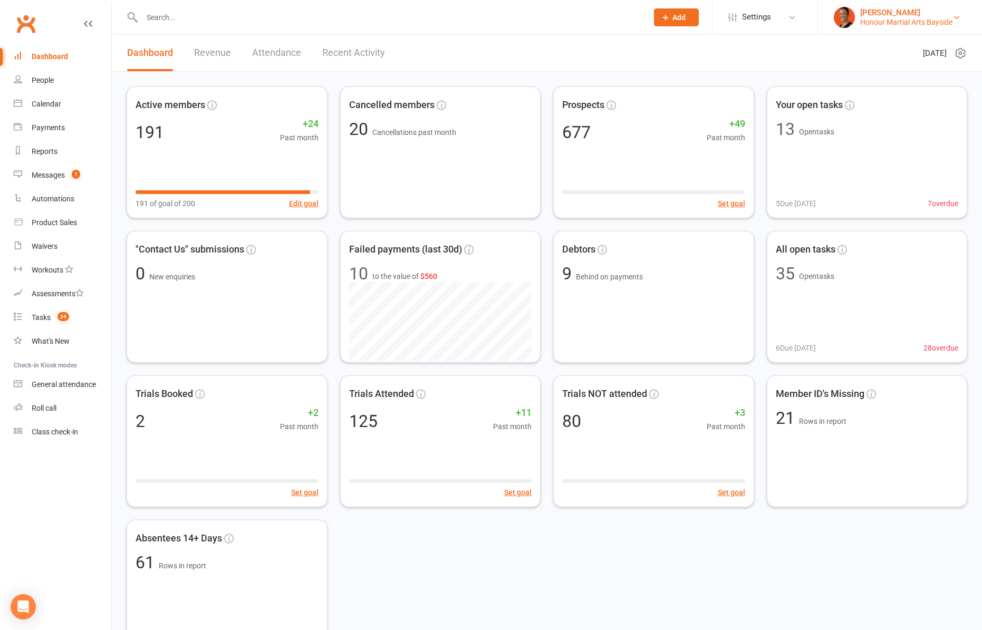
click at [899, 12] on div "[PERSON_NAME]" at bounding box center [906, 12] width 92 height 9
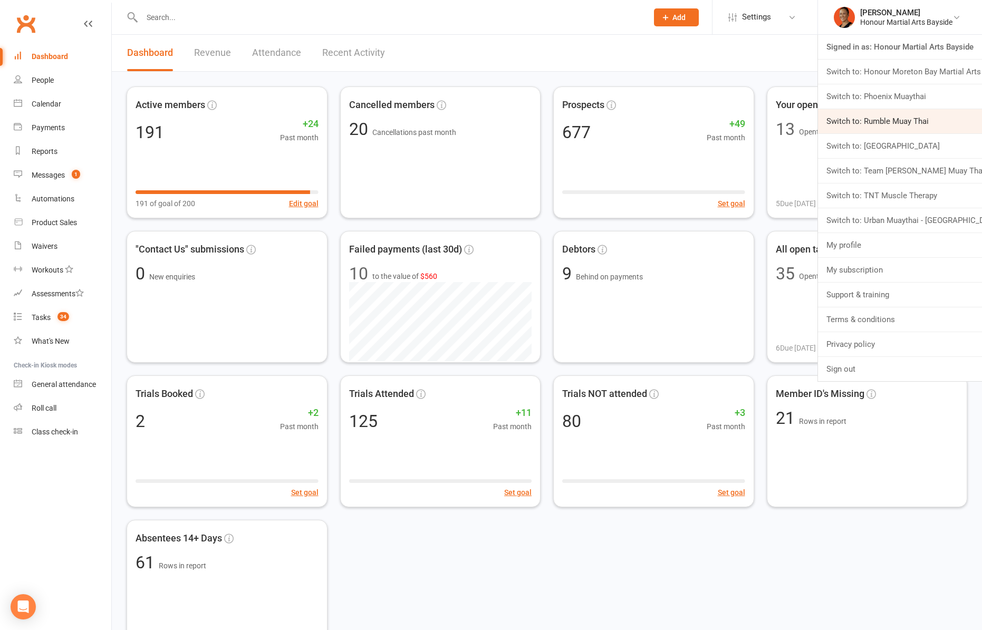
click at [877, 124] on link "Switch to: Rumble Muay Thai" at bounding box center [900, 121] width 164 height 24
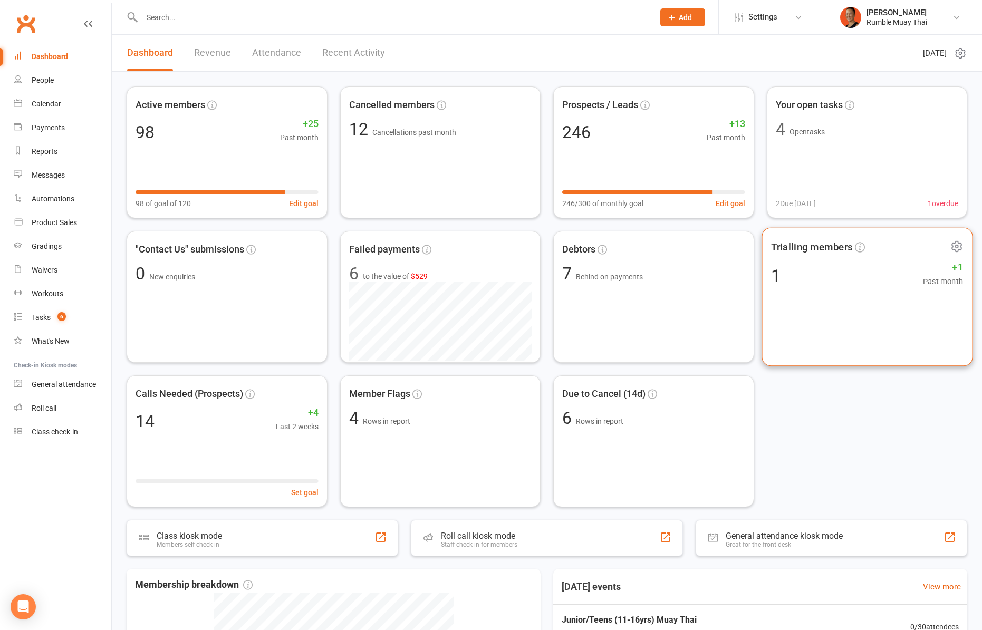
click at [849, 299] on div "Trialling members 1 +1 Past month" at bounding box center [867, 297] width 211 height 139
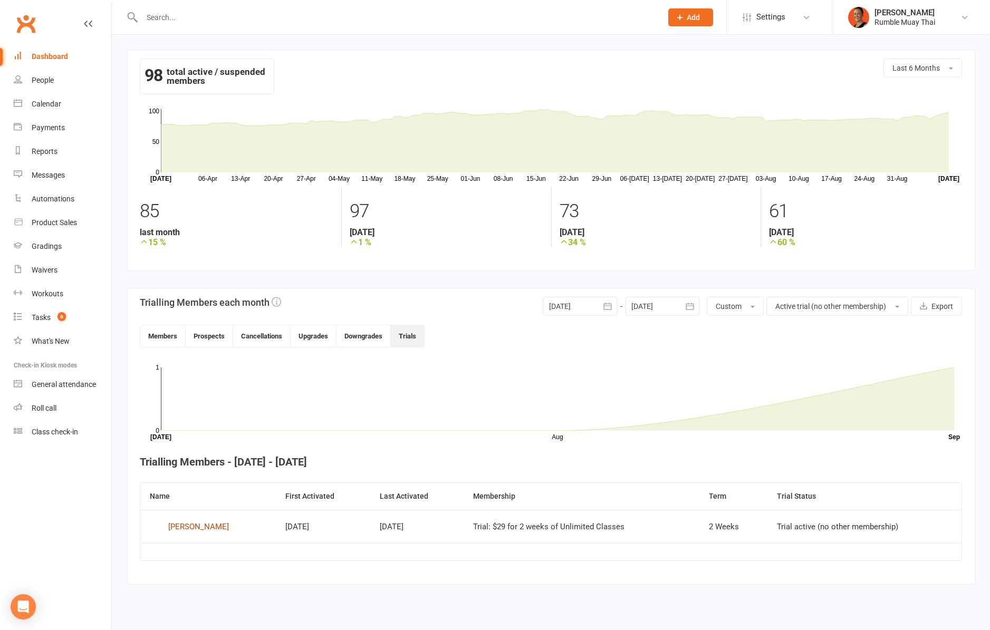
click at [203, 521] on div "[PERSON_NAME]" at bounding box center [198, 527] width 61 height 16
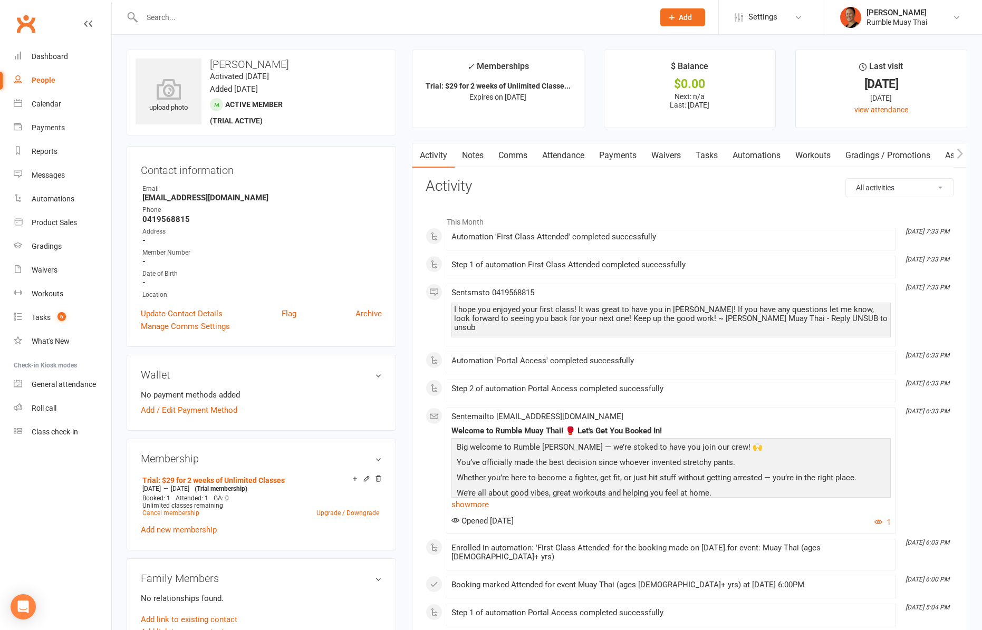
click at [573, 150] on link "Attendance" at bounding box center [563, 155] width 57 height 24
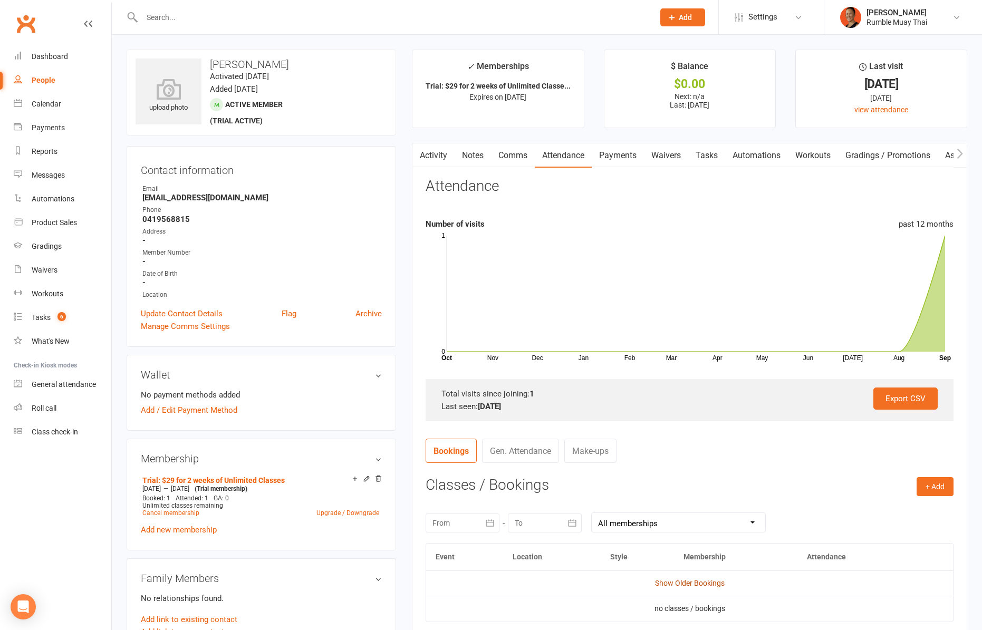
click at [687, 583] on link "Show Older Bookings" at bounding box center [690, 583] width 70 height 8
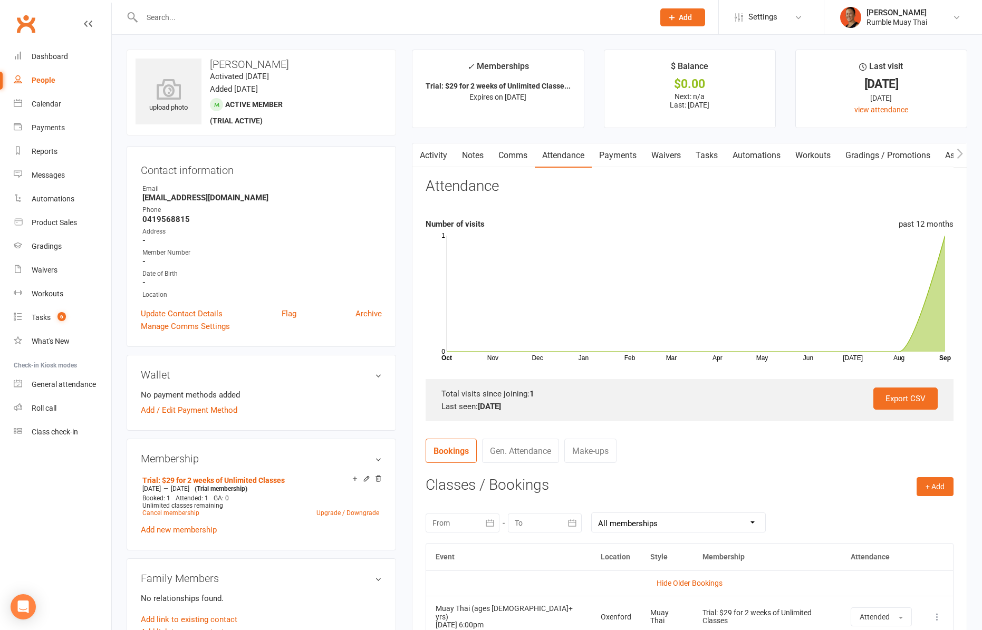
click at [508, 162] on link "Comms" at bounding box center [513, 155] width 44 height 24
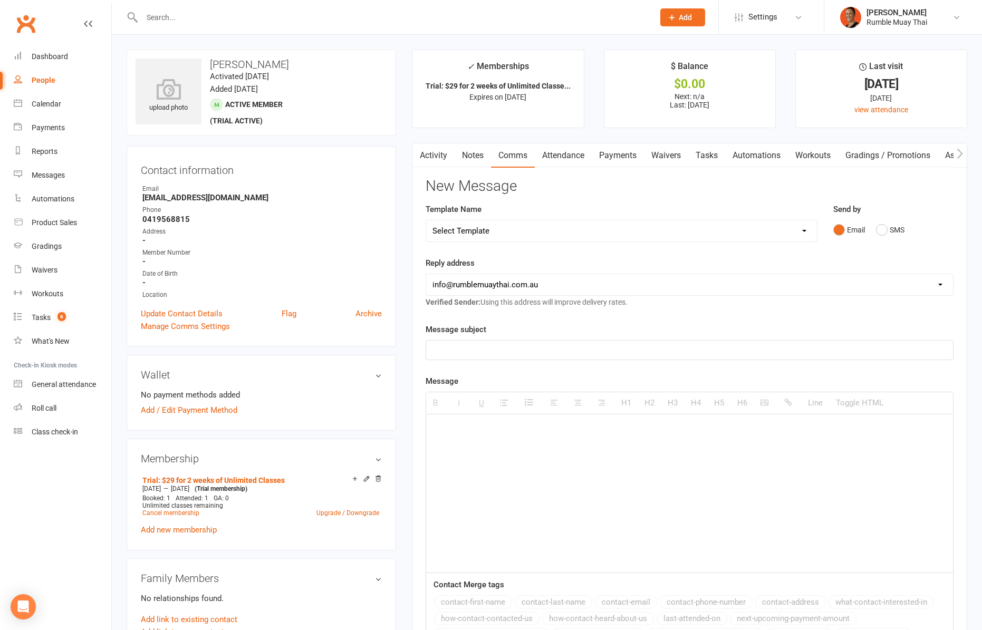
click at [428, 156] on link "Activity" at bounding box center [434, 155] width 42 height 24
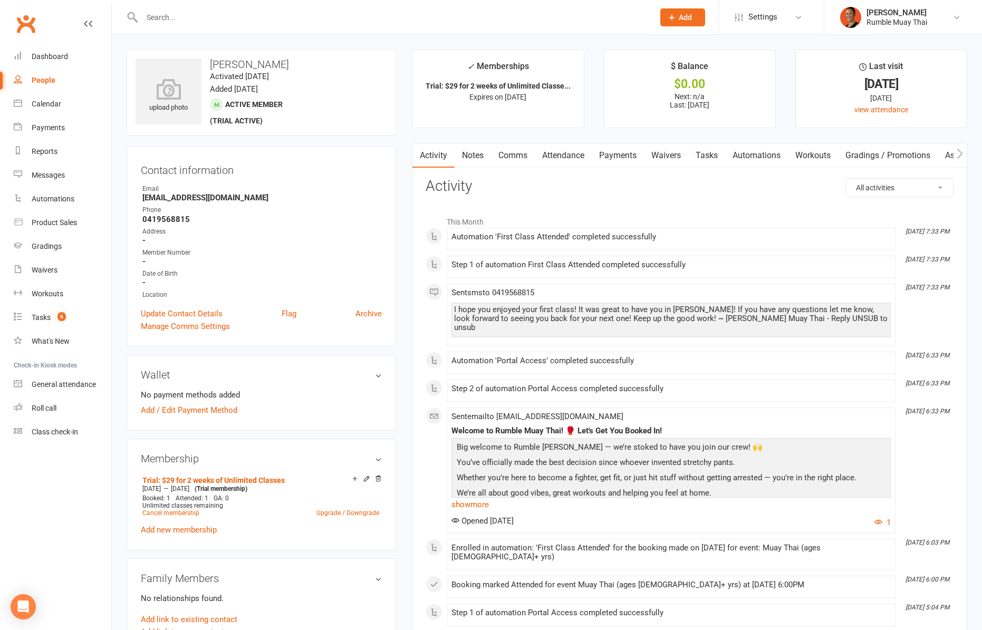
click at [522, 151] on link "Comms" at bounding box center [513, 155] width 44 height 24
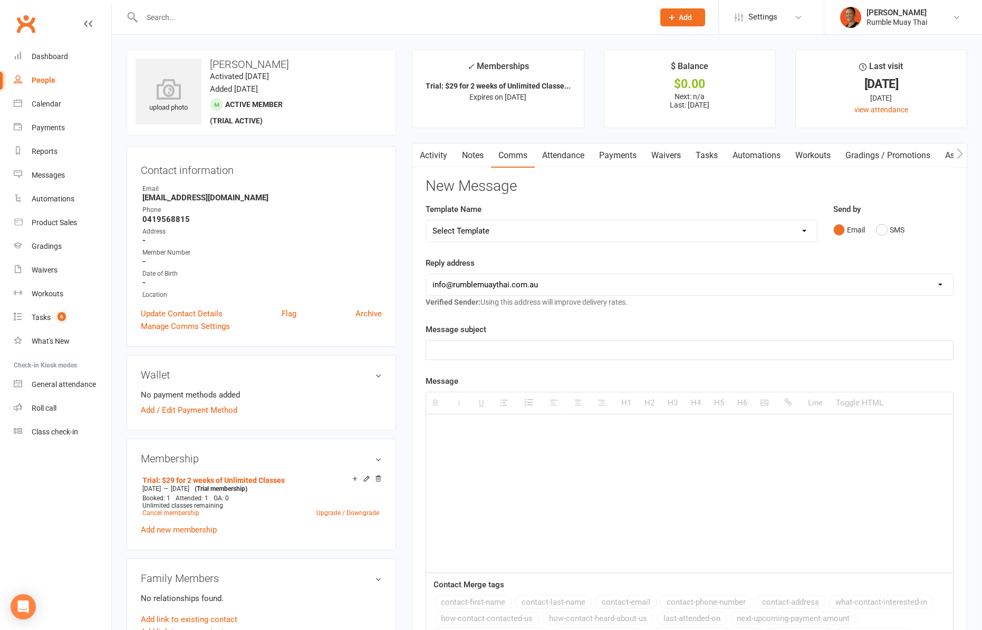
click at [513, 234] on select "Select Template [Email] $29 Trial (paid upfront) Ended - Did not Sign Up [SMS] …" at bounding box center [621, 231] width 391 height 21
click at [904, 227] on button "SMS" at bounding box center [890, 230] width 28 height 20
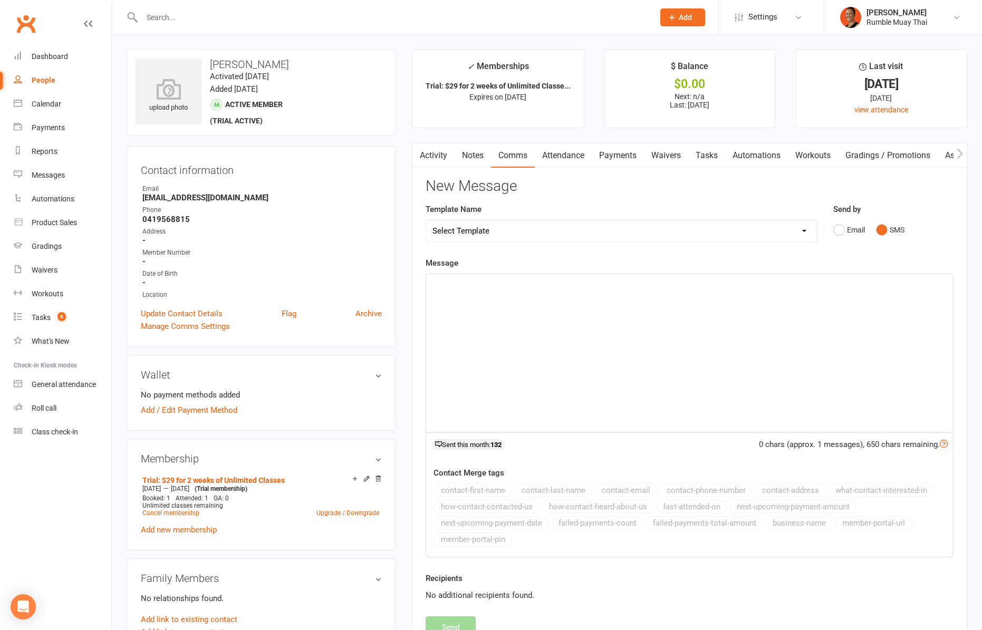
click at [836, 302] on div at bounding box center [689, 353] width 527 height 158
